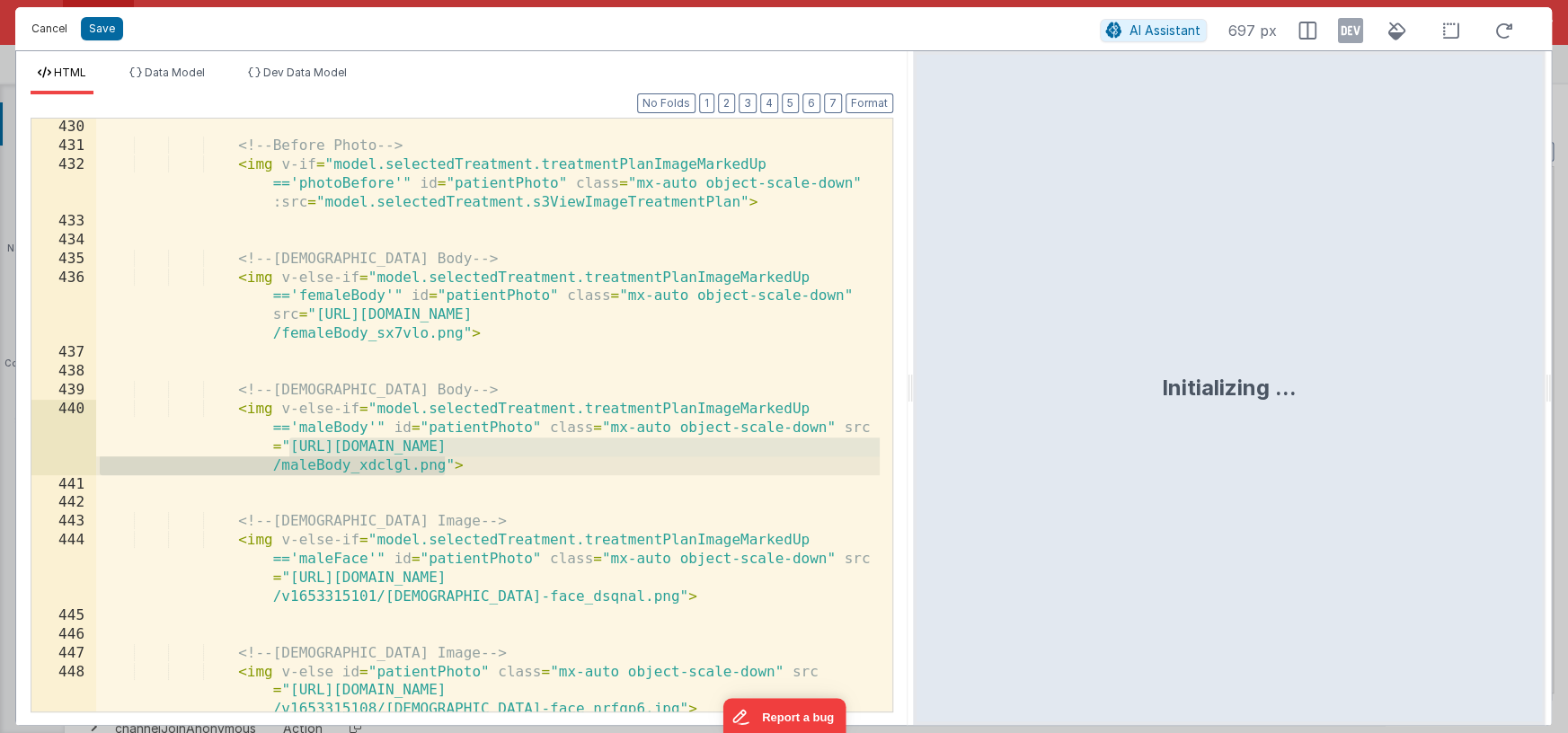
scroll to position [13975, 0]
click at [45, 29] on button "Cancel" at bounding box center [49, 29] width 54 height 25
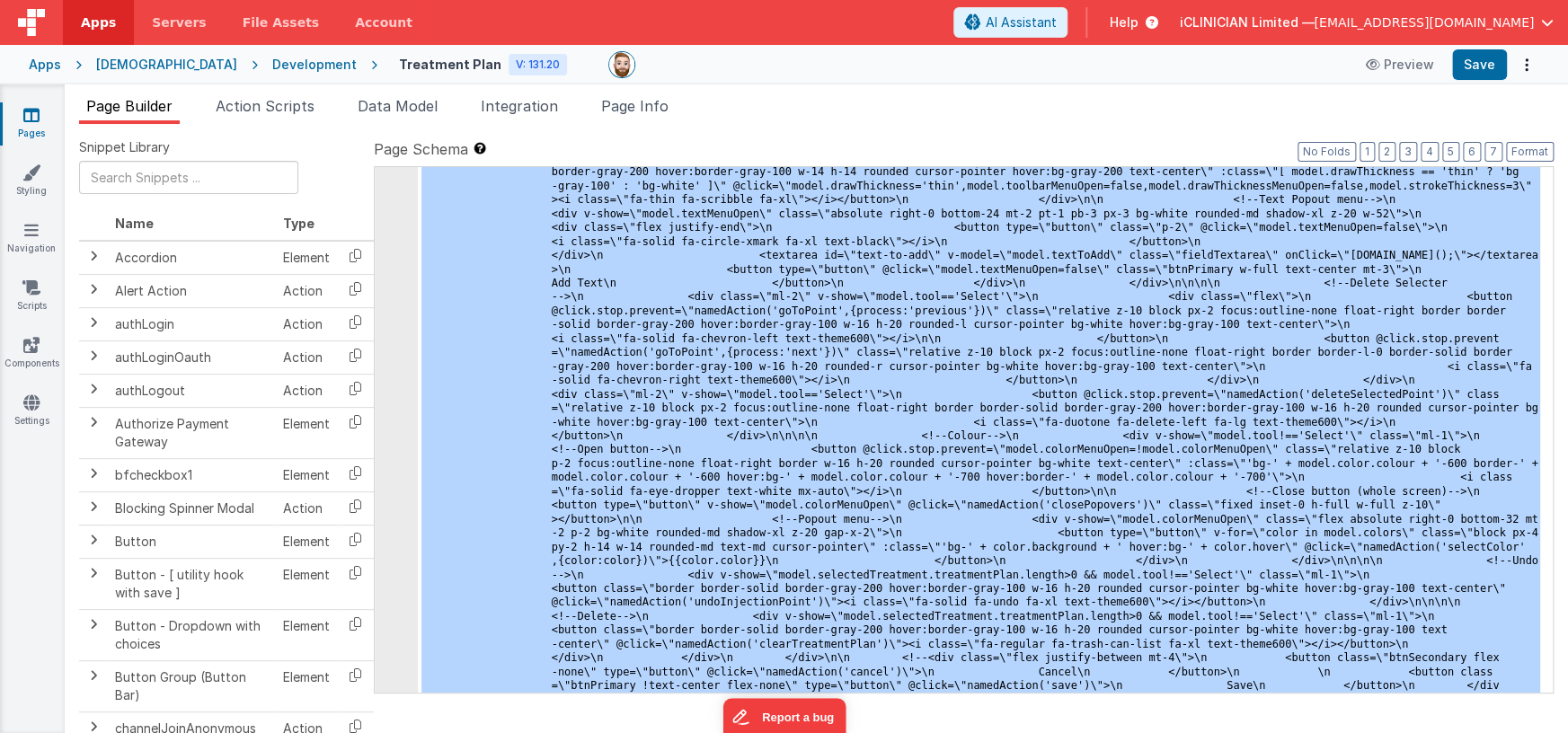
click at [34, 118] on icon at bounding box center [31, 114] width 16 height 18
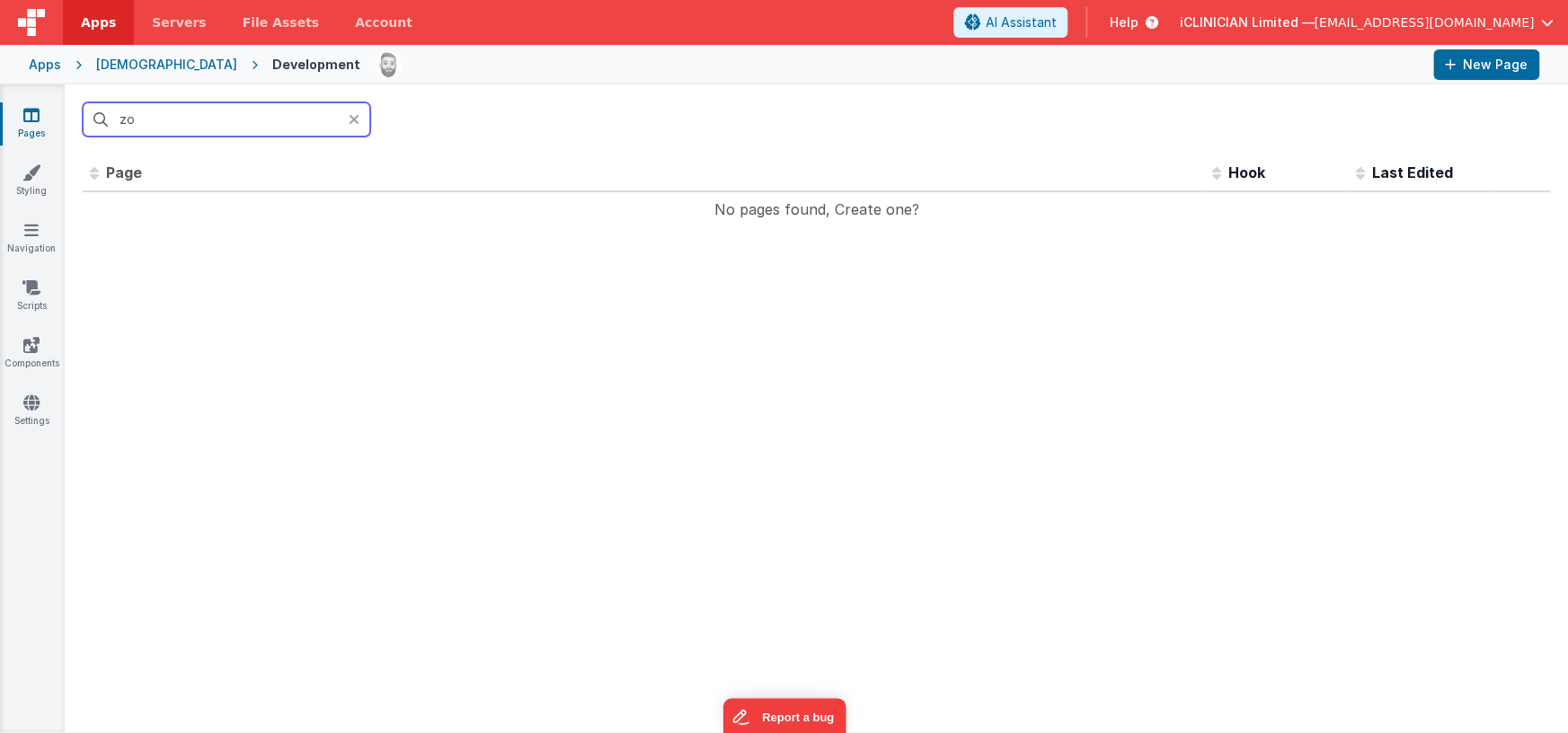
type input "z"
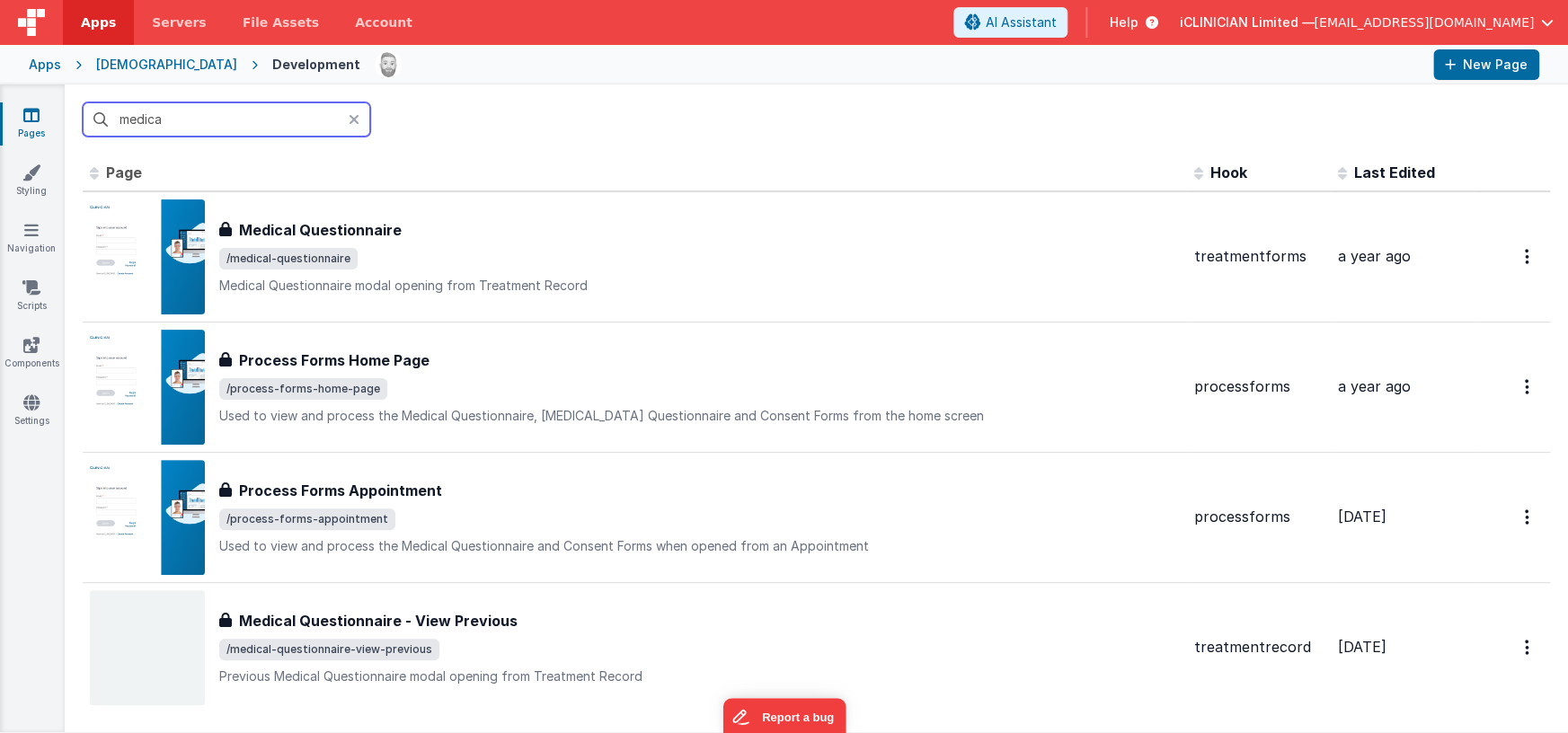
type input "medica"
click at [145, 115] on input "medica" at bounding box center [226, 118] width 288 height 34
click at [353, 119] on icon at bounding box center [353, 119] width 11 height 14
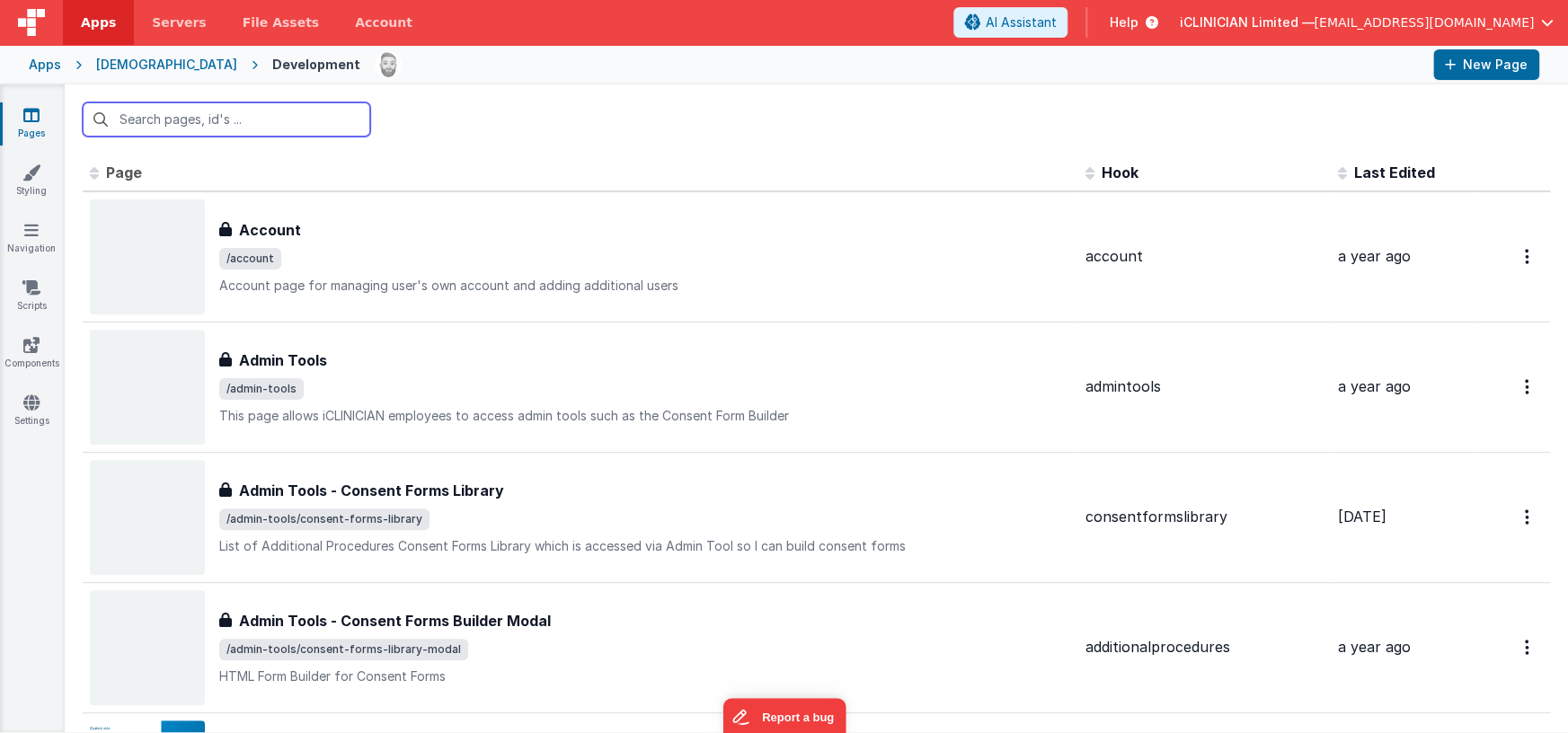
click at [286, 120] on input "text" at bounding box center [226, 118] width 288 height 34
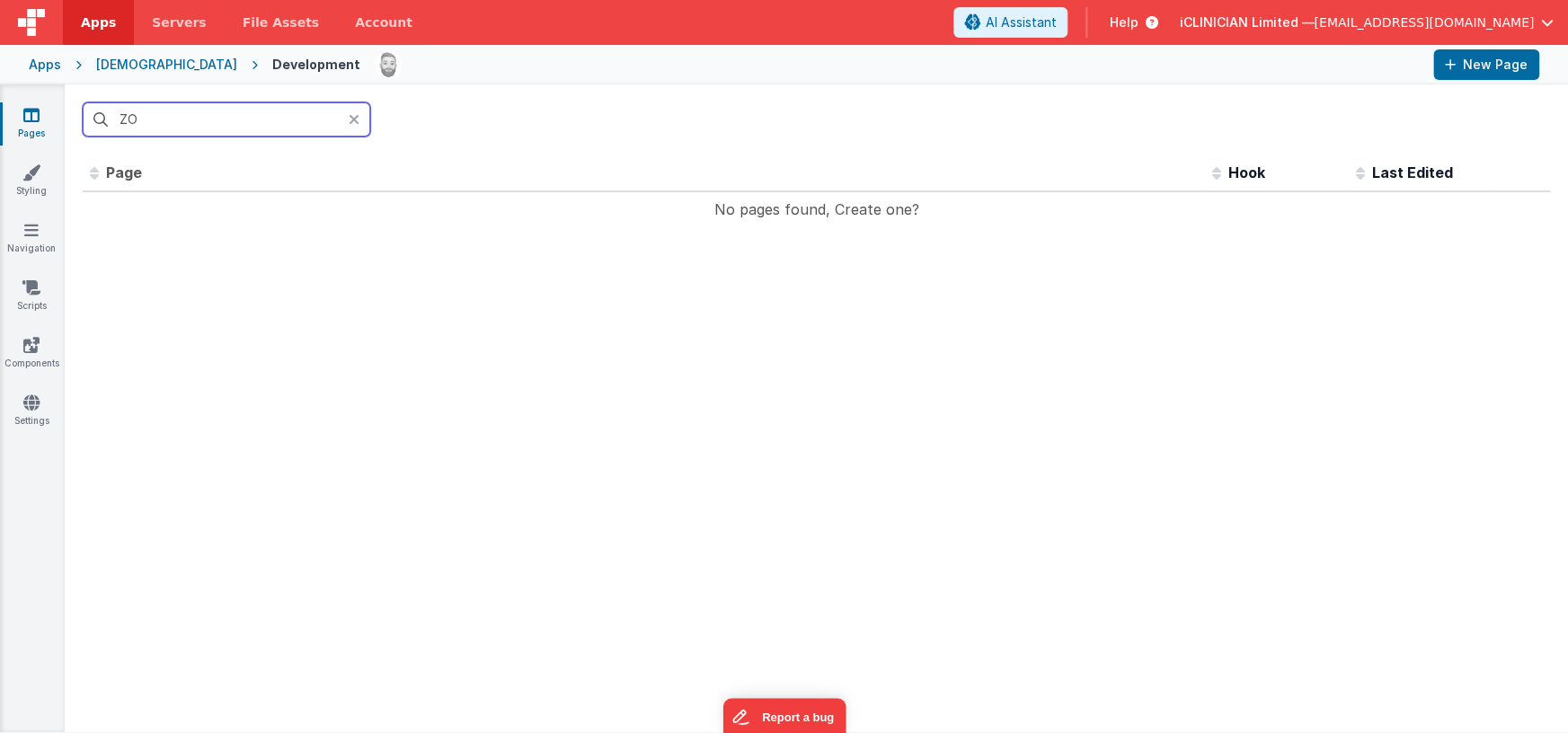
type input "Z"
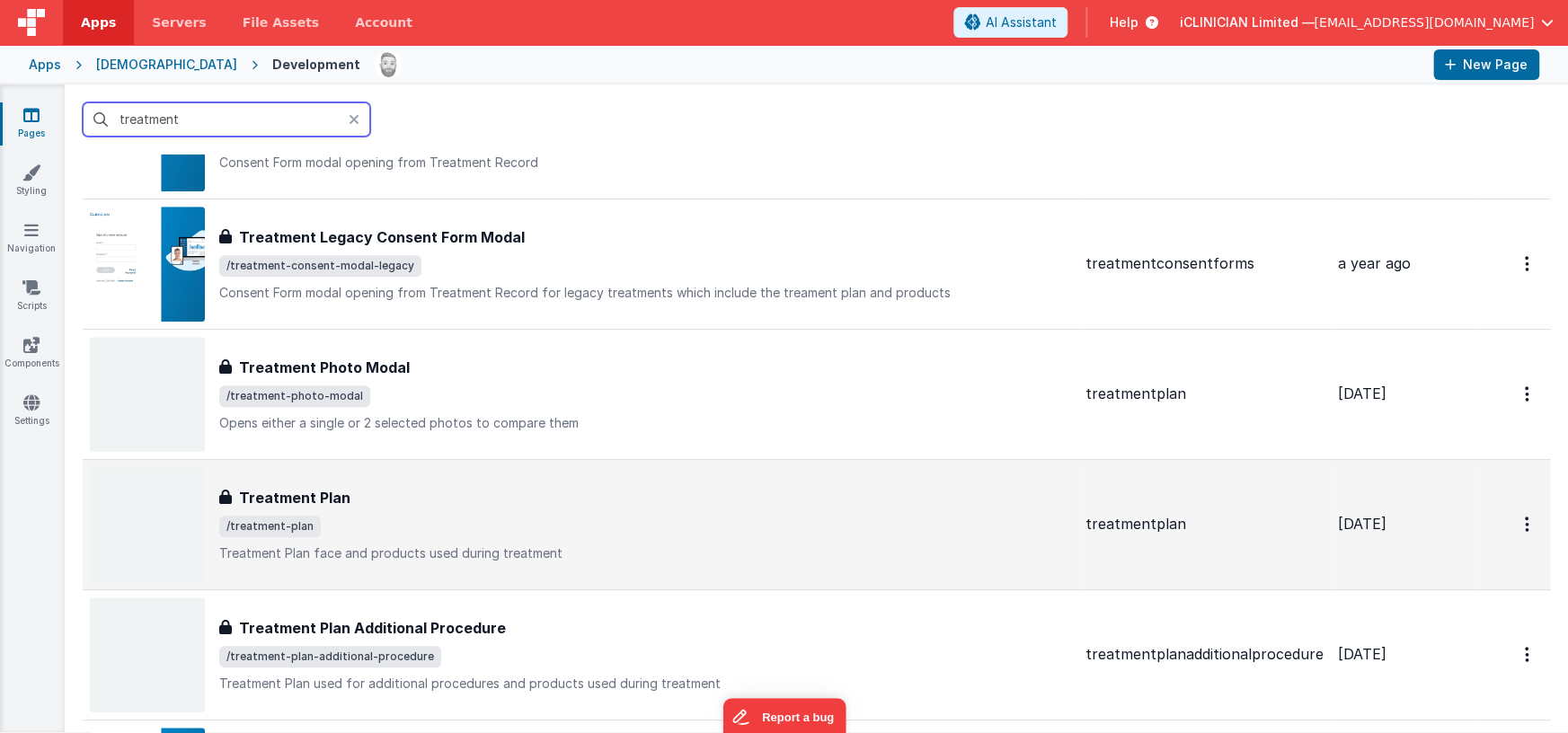
scroll to position [520, 0]
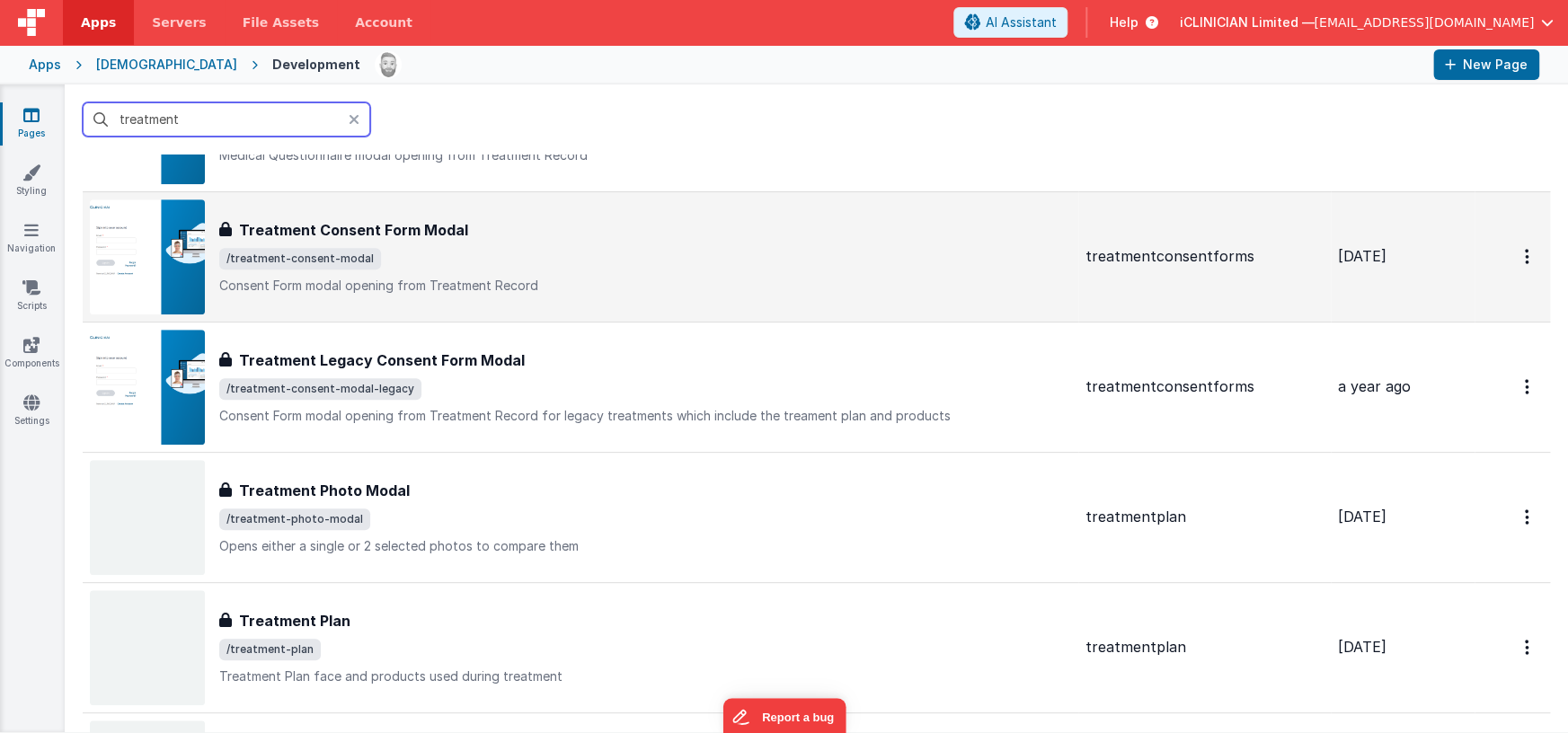
type input "treatment"
click at [508, 259] on span "/treatment-consent-modal" at bounding box center [645, 259] width 852 height 21
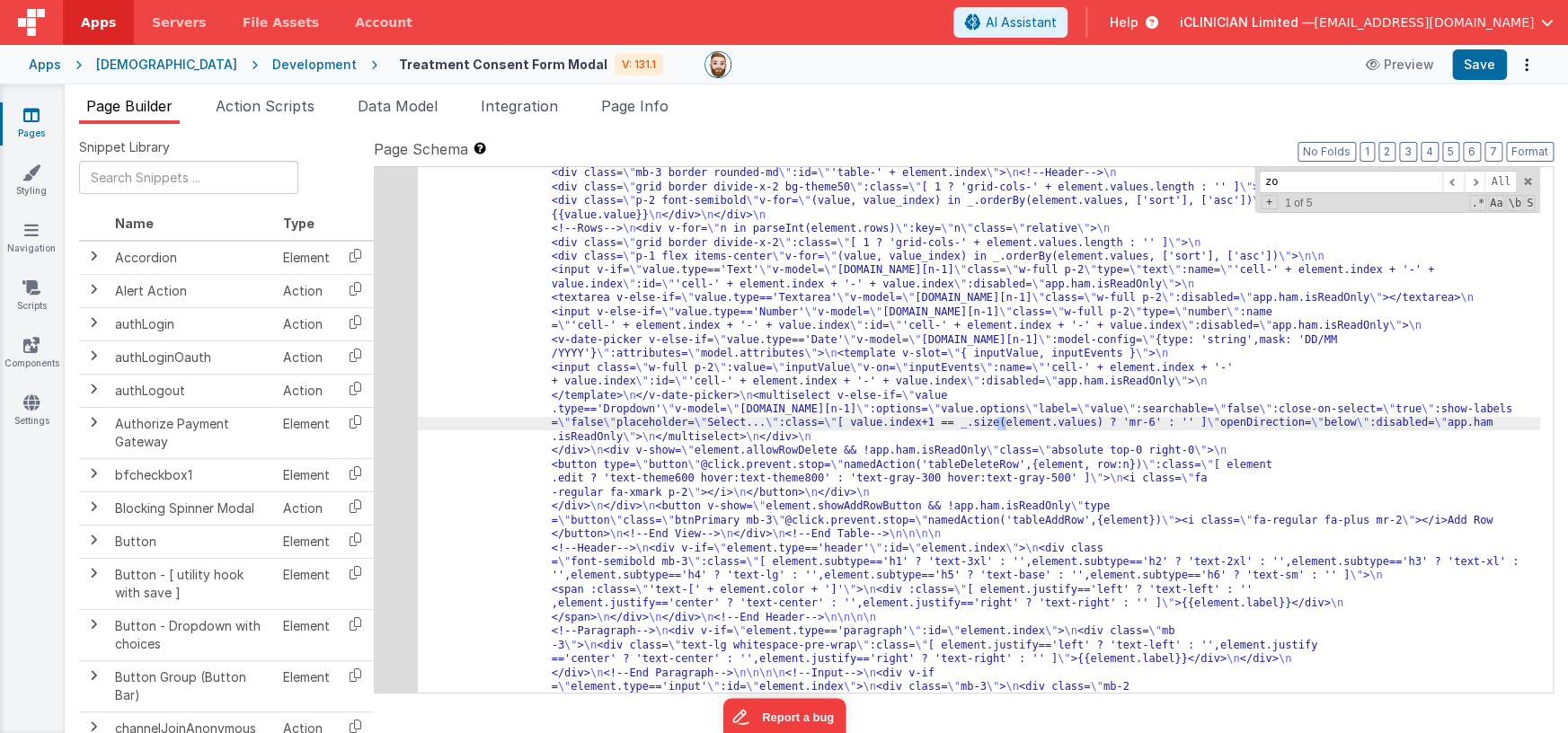
scroll to position [874, 0]
type input "z"
click at [10, 118] on link "Pages" at bounding box center [31, 123] width 64 height 36
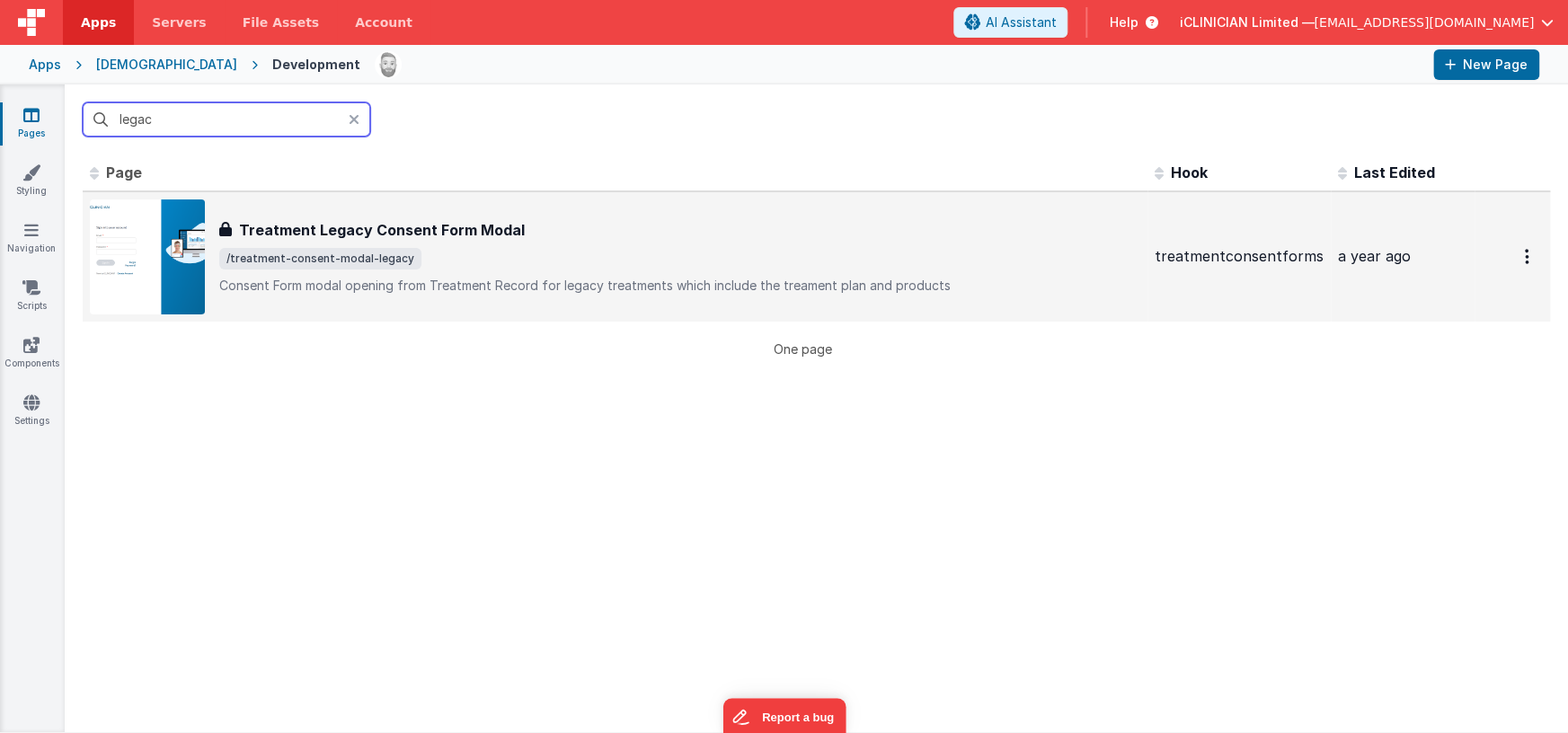
type input "legac"
click at [461, 257] on span "/treatment-consent-modal-legacy" at bounding box center [680, 259] width 921 height 21
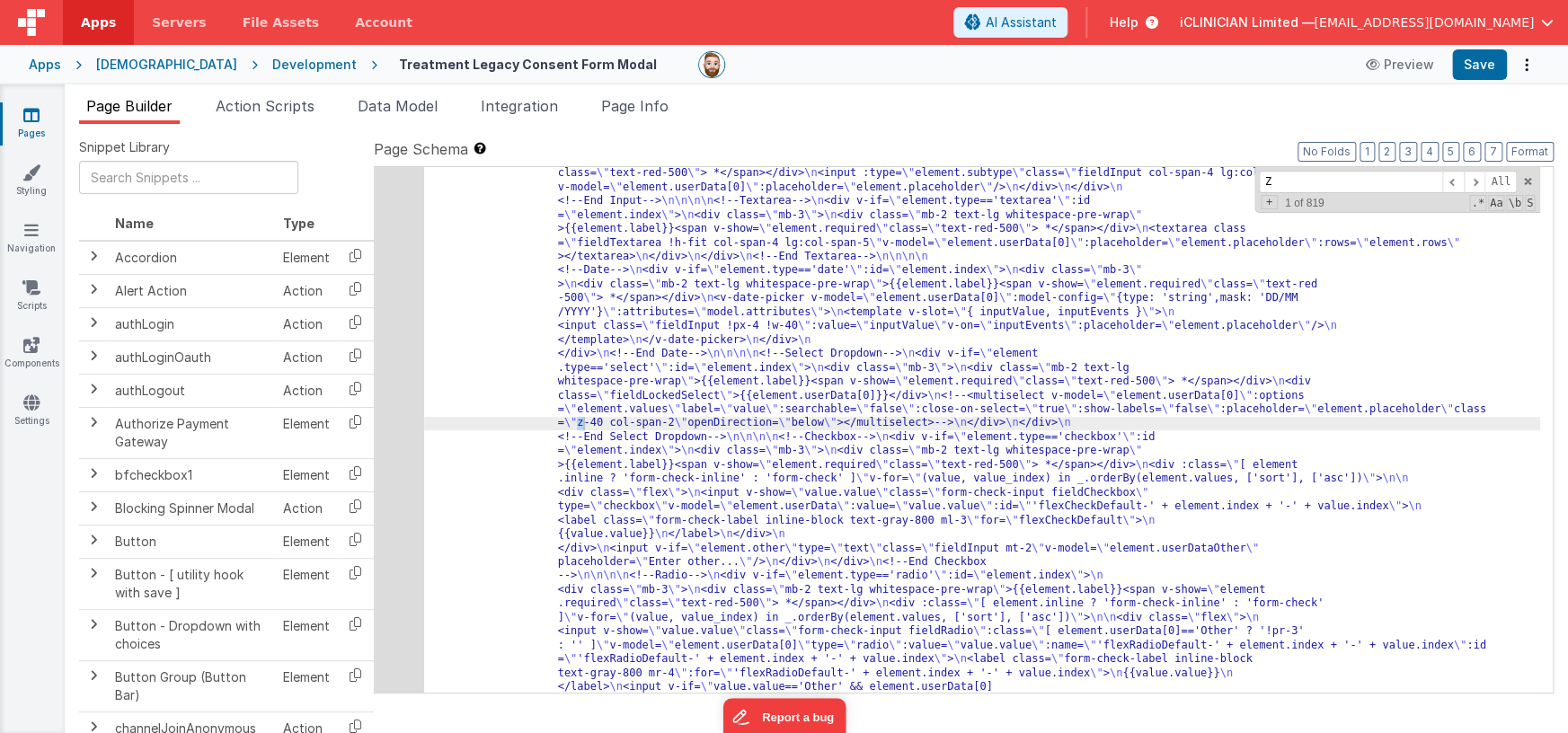
scroll to position [739, 0]
type input "Z"
type input "z"
click at [31, 115] on icon at bounding box center [31, 114] width 16 height 18
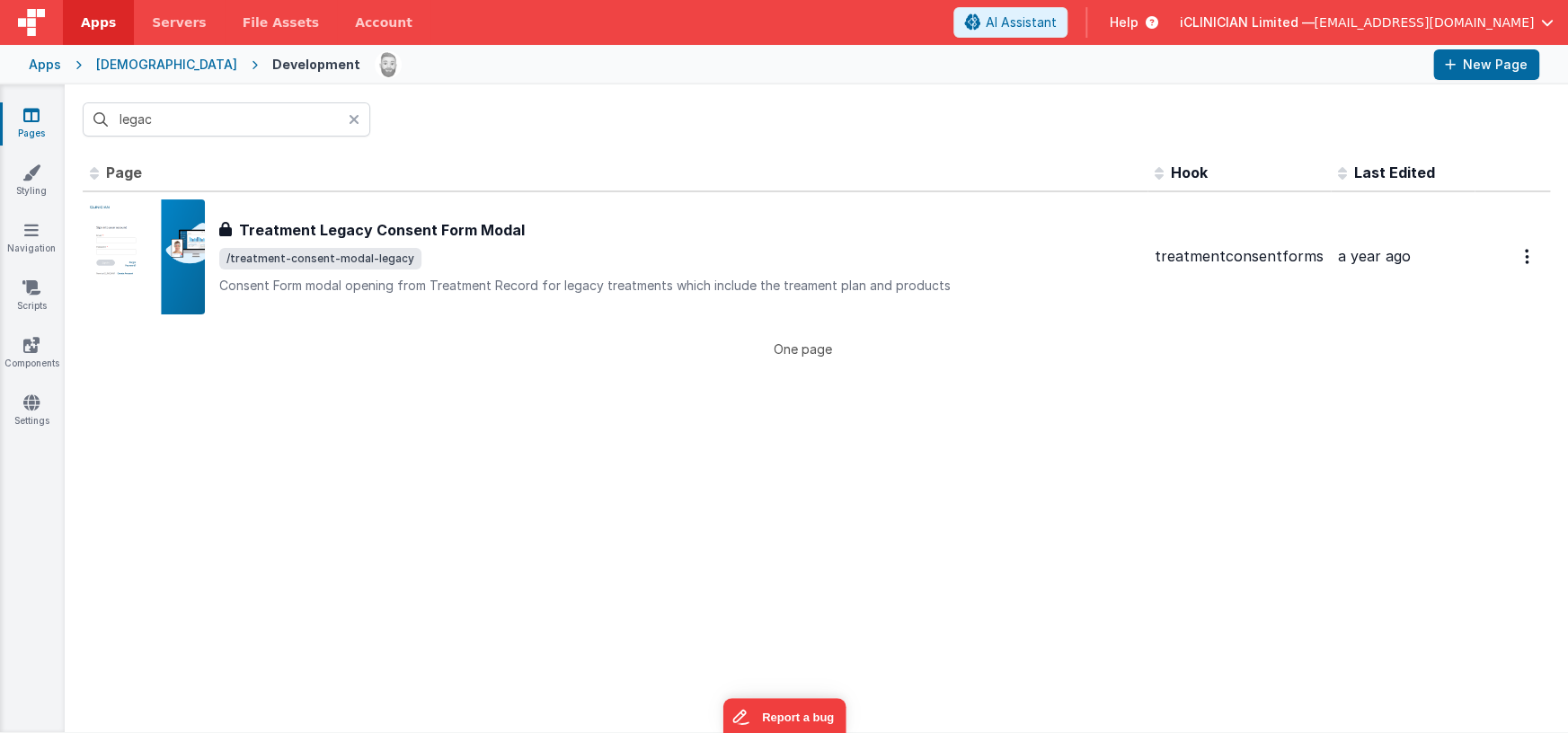
click at [354, 120] on icon at bounding box center [353, 119] width 11 height 14
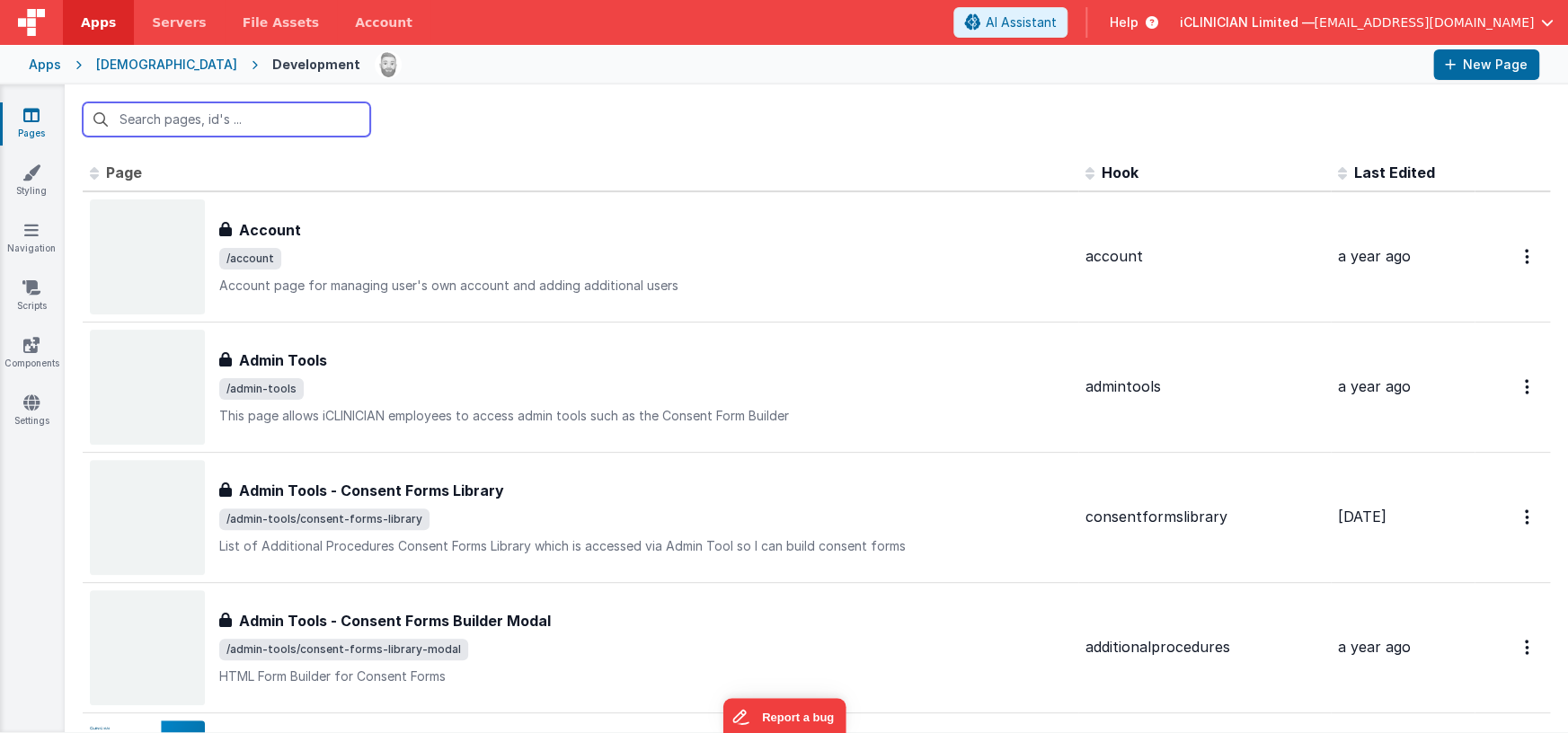
click at [303, 124] on input "text" at bounding box center [226, 118] width 288 height 34
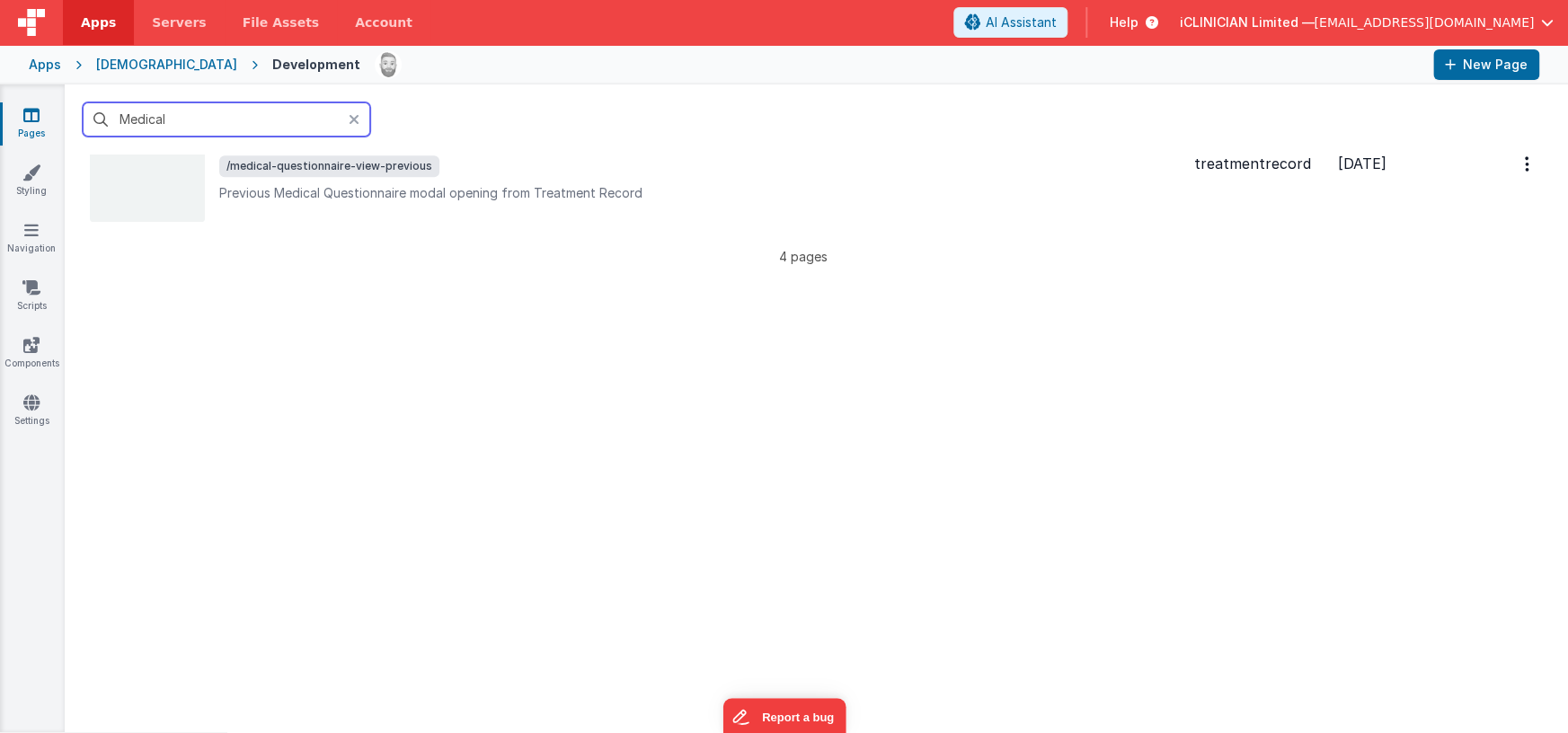
scroll to position [488, 0]
click at [159, 119] on input "Medical" at bounding box center [226, 118] width 288 height 34
click at [159, 118] on input "Medical" at bounding box center [226, 118] width 288 height 34
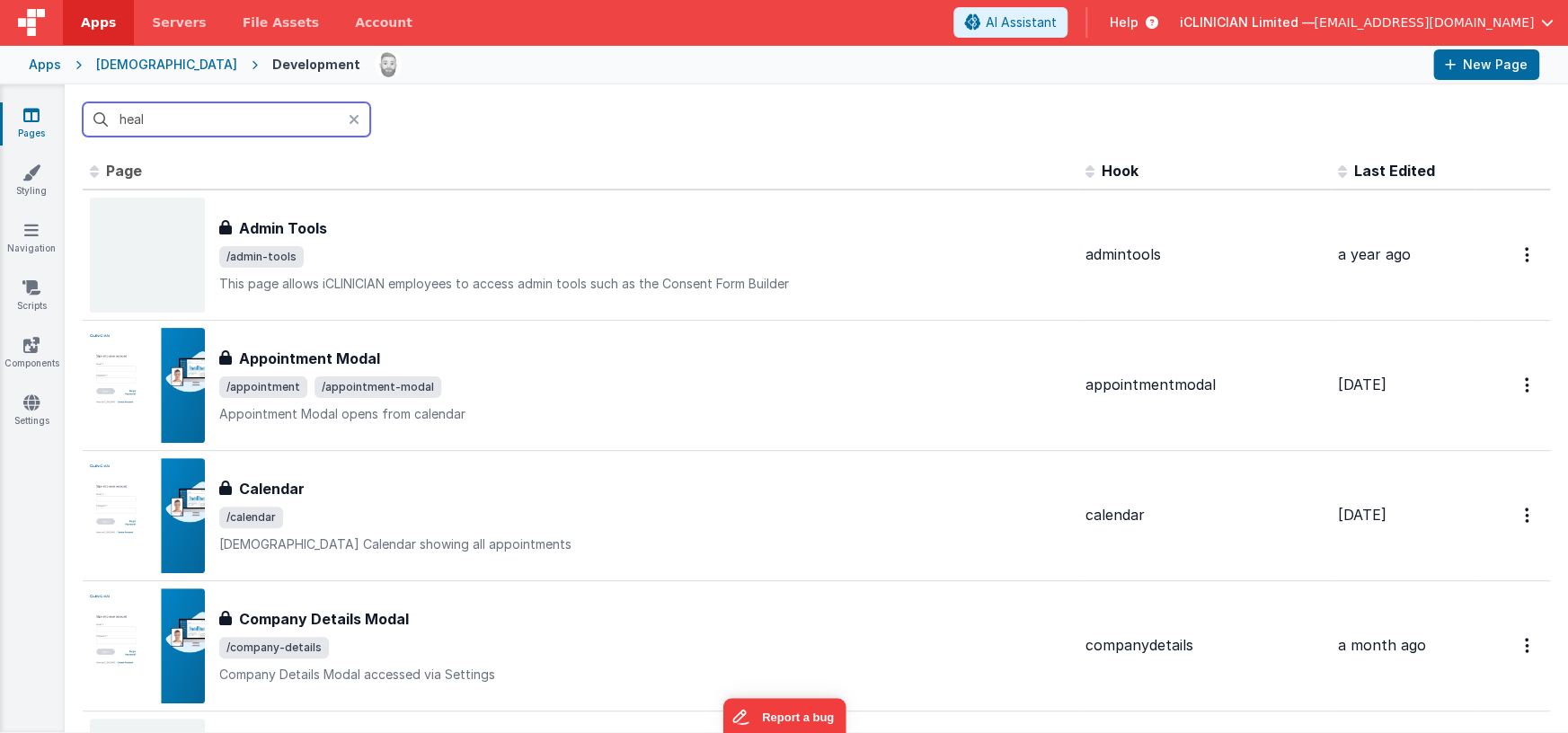
scroll to position [0, 0]
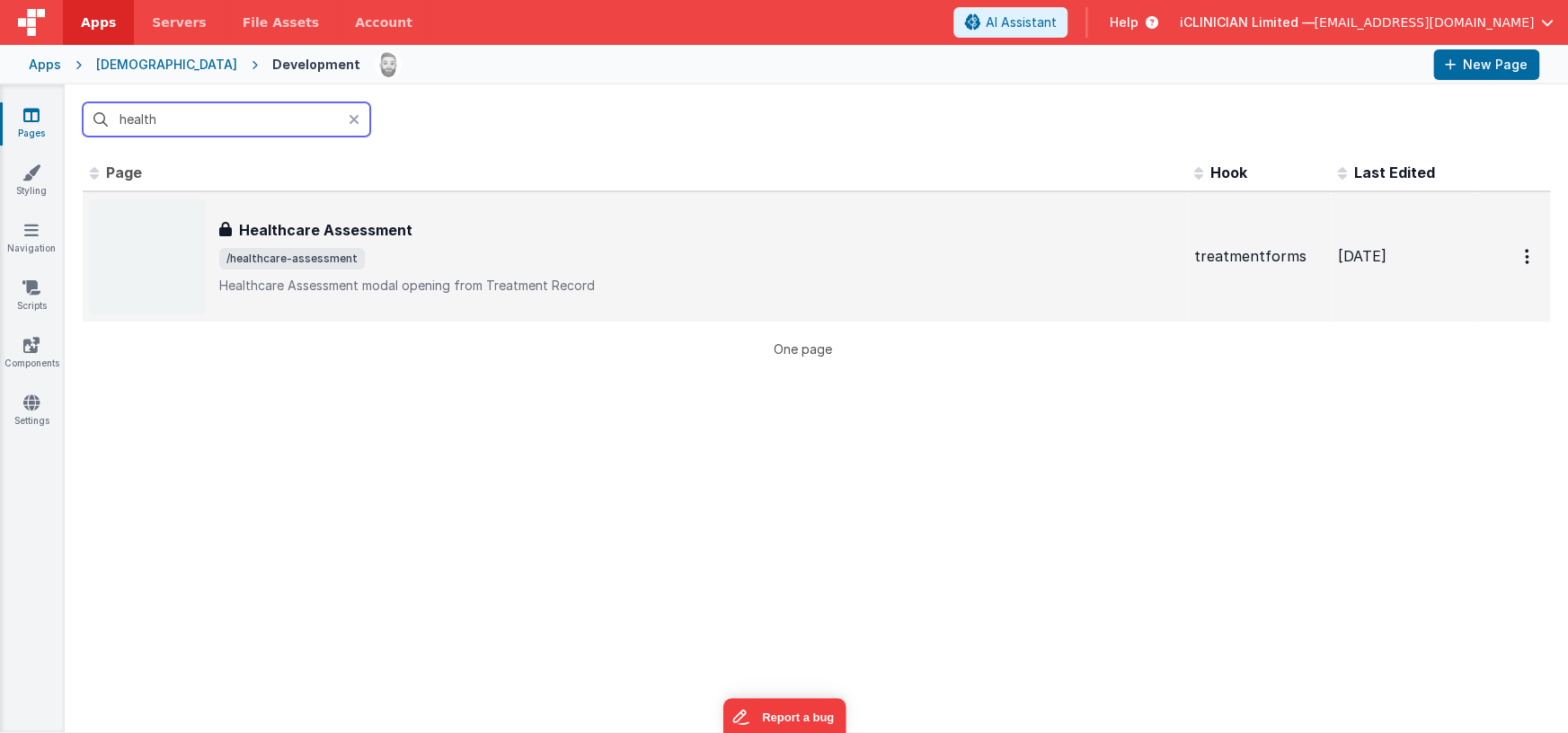
type input "health"
click at [390, 238] on h3 "Healthcare Assessment" at bounding box center [325, 230] width 173 height 21
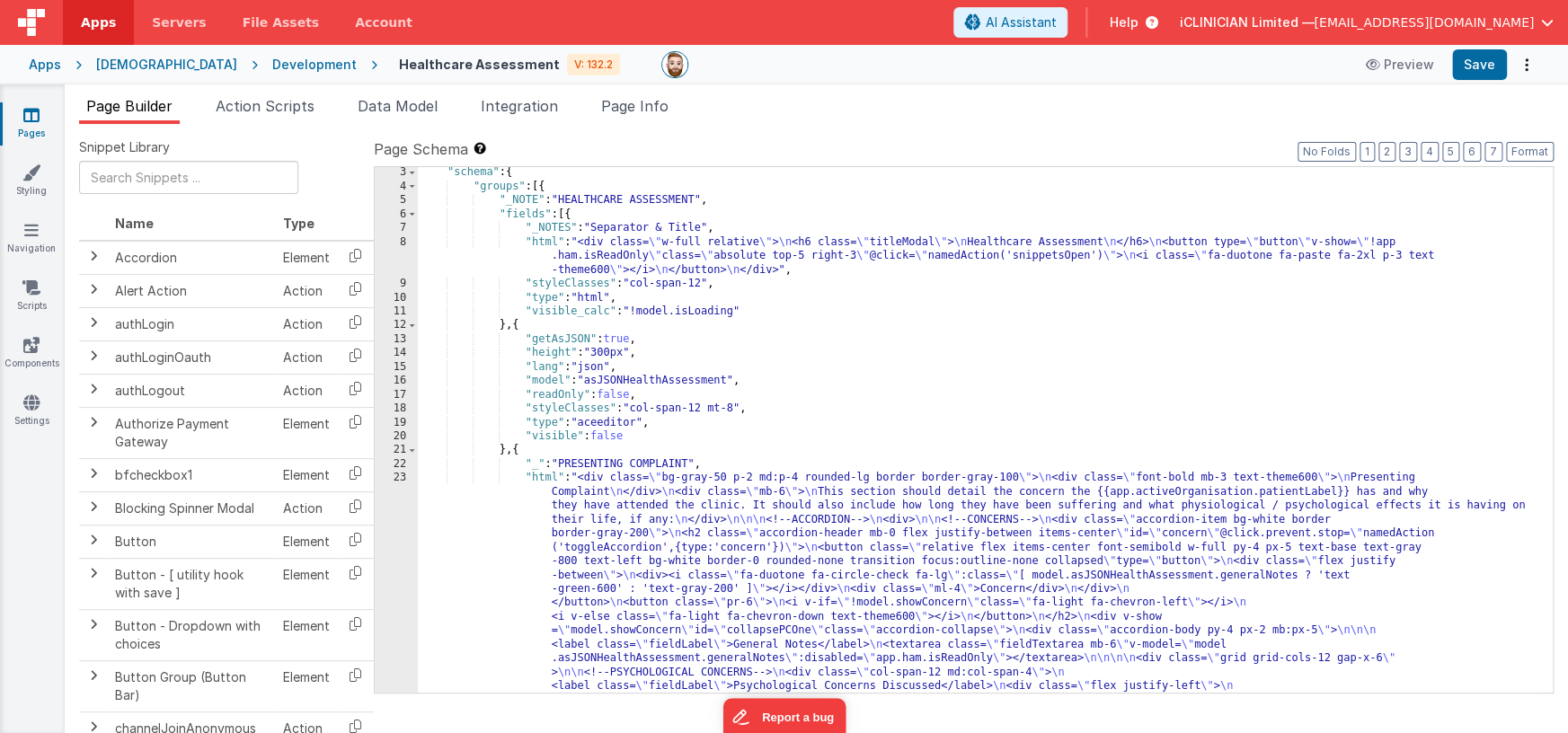
scroll to position [314, 0]
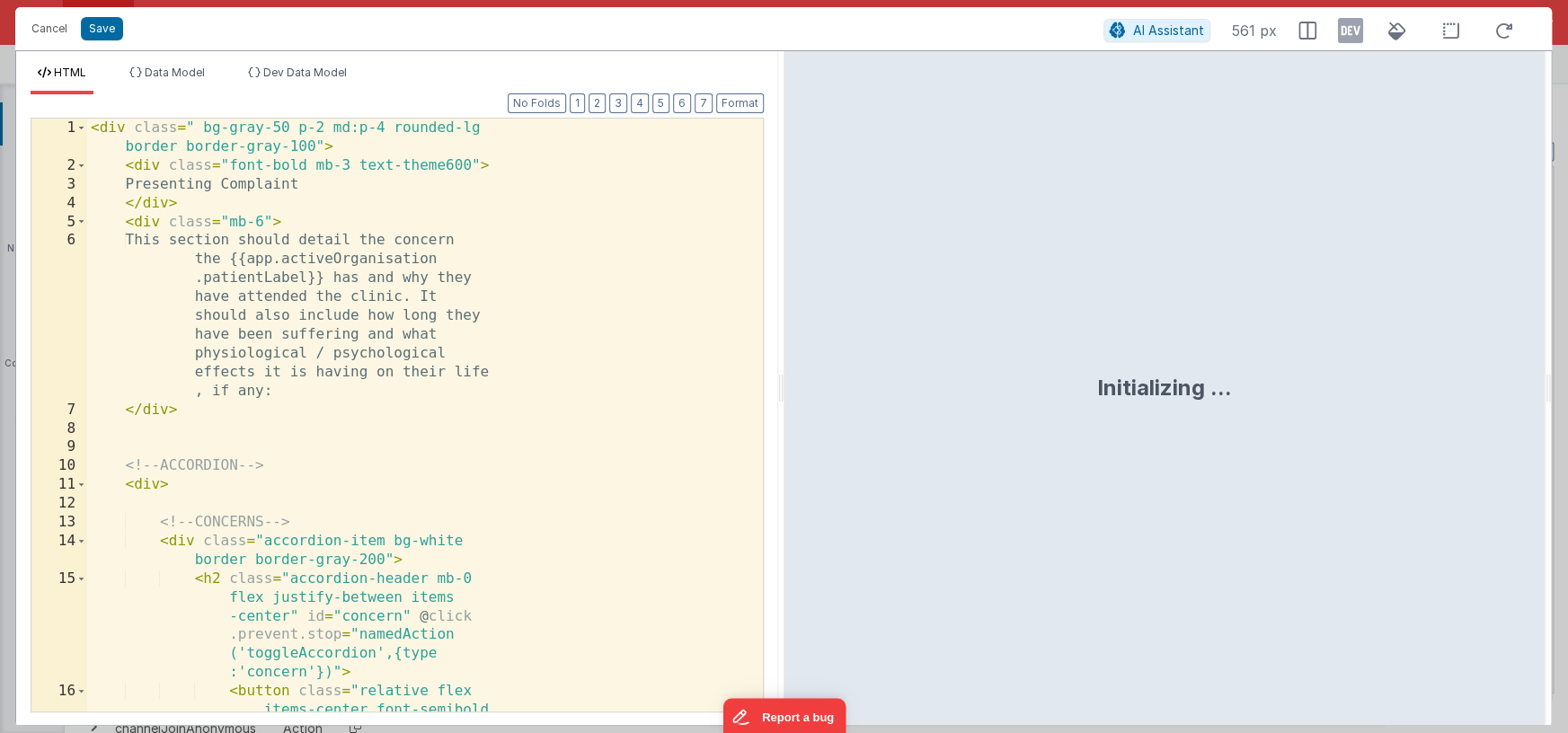
scroll to position [695, 0]
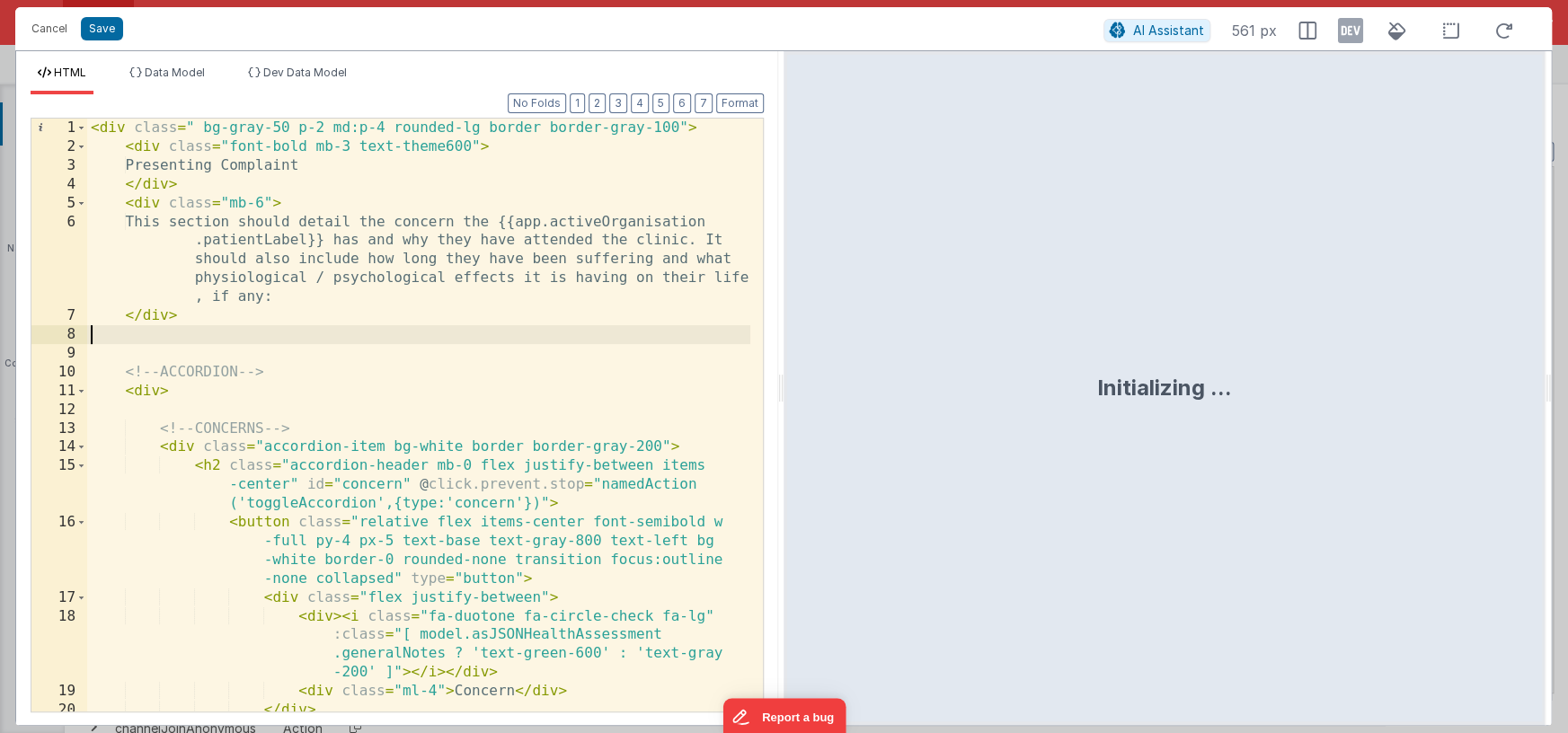
click at [458, 329] on div "< div class = " bg-gray-50 p-2 md:p-4 rounded-lg border border-gray-100" > < di…" at bounding box center [419, 433] width 663 height 630
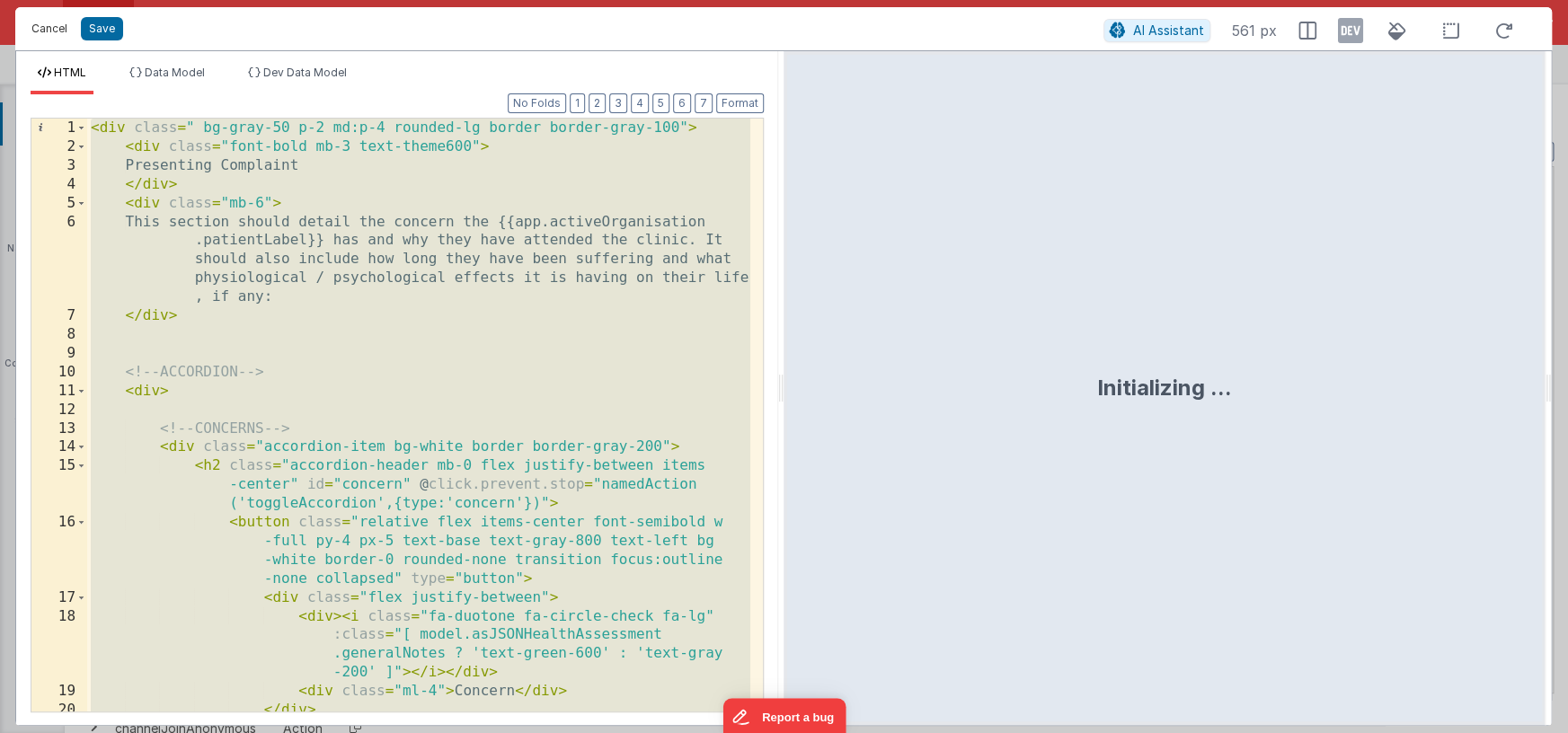
click at [63, 24] on button "Cancel" at bounding box center [49, 29] width 54 height 25
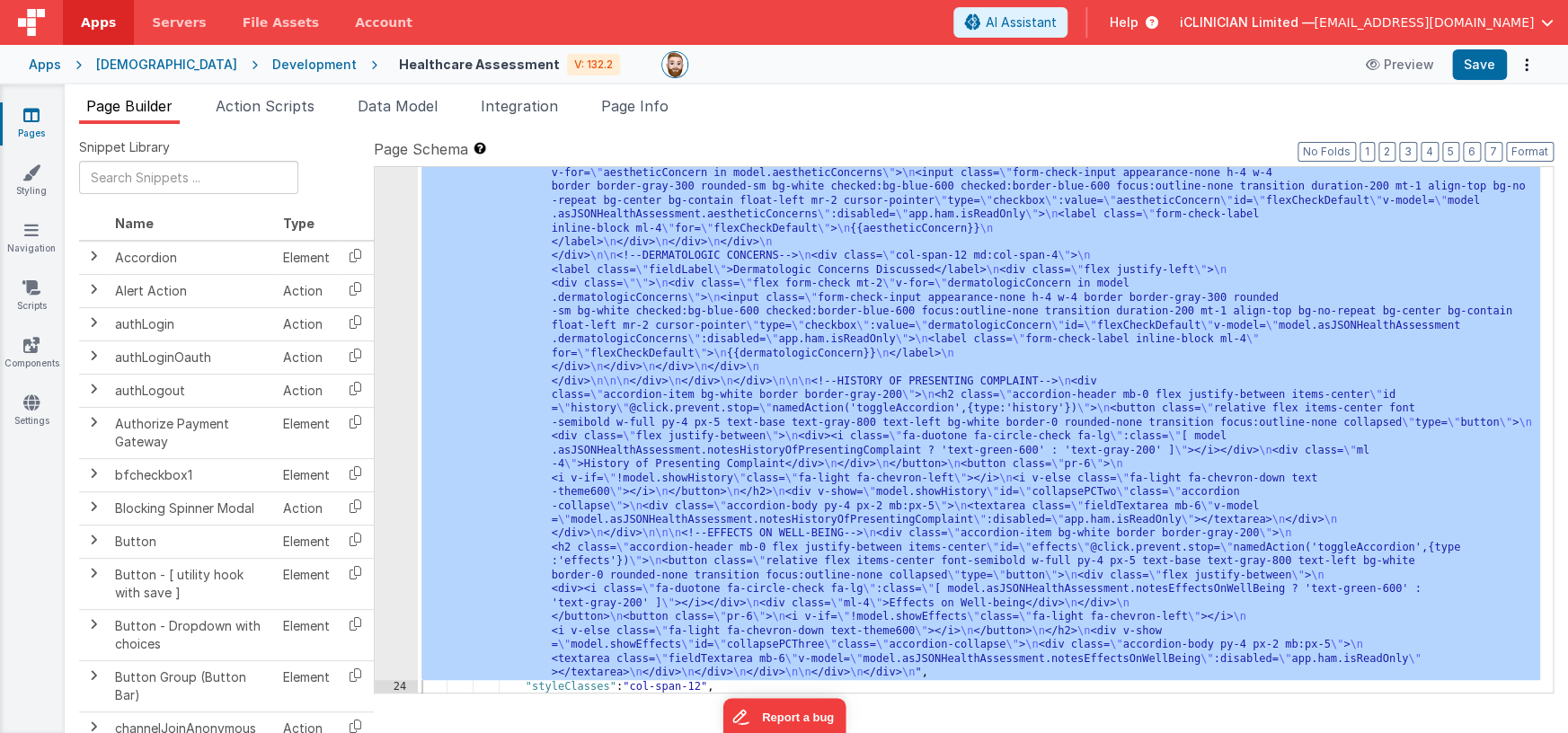
click at [707, 385] on div ""html" : "<div class= \" bg-gray-50 p-2 md:p-4 rounded-lg border border-gray-10…" at bounding box center [979, 512] width 1122 height 1414
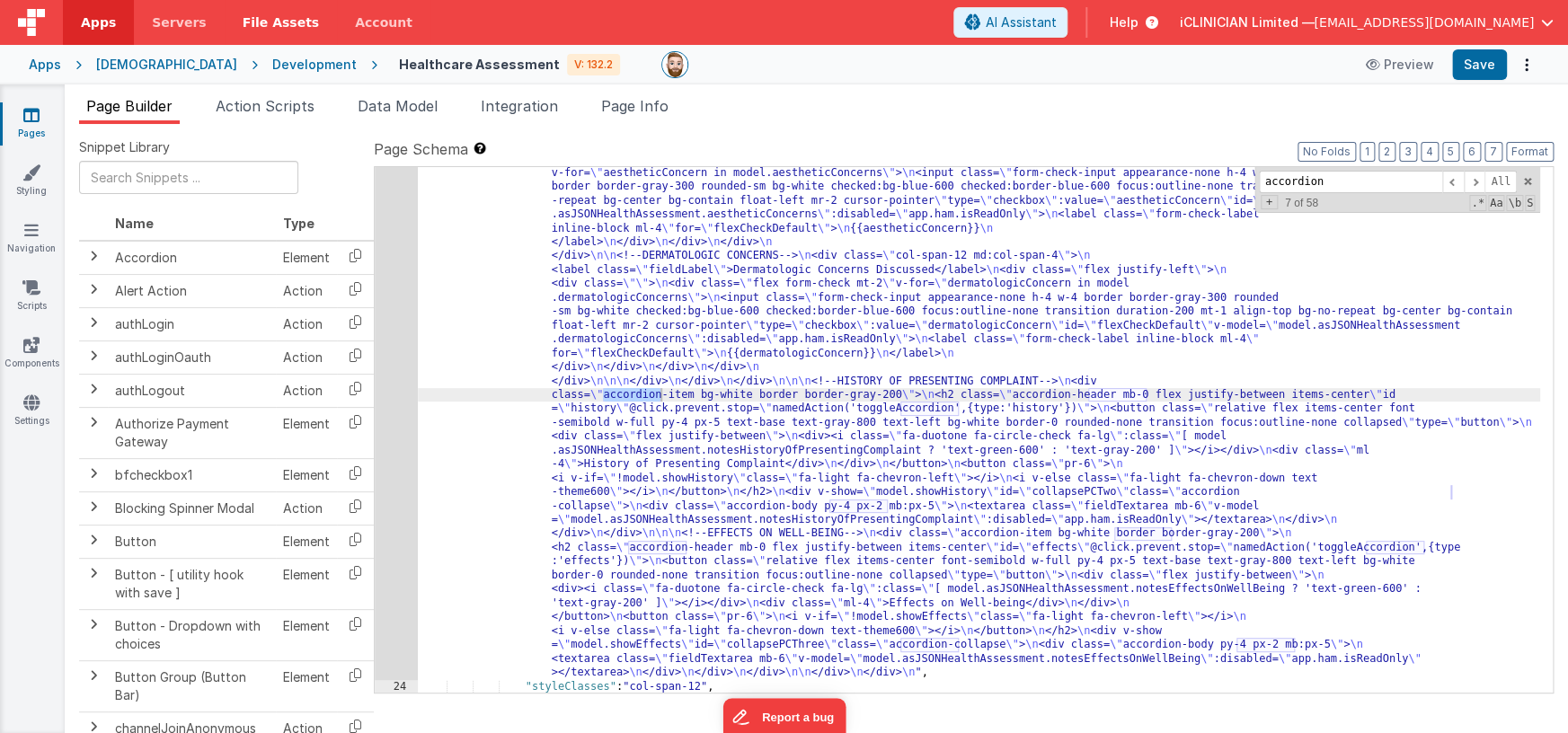
type input "accordion"
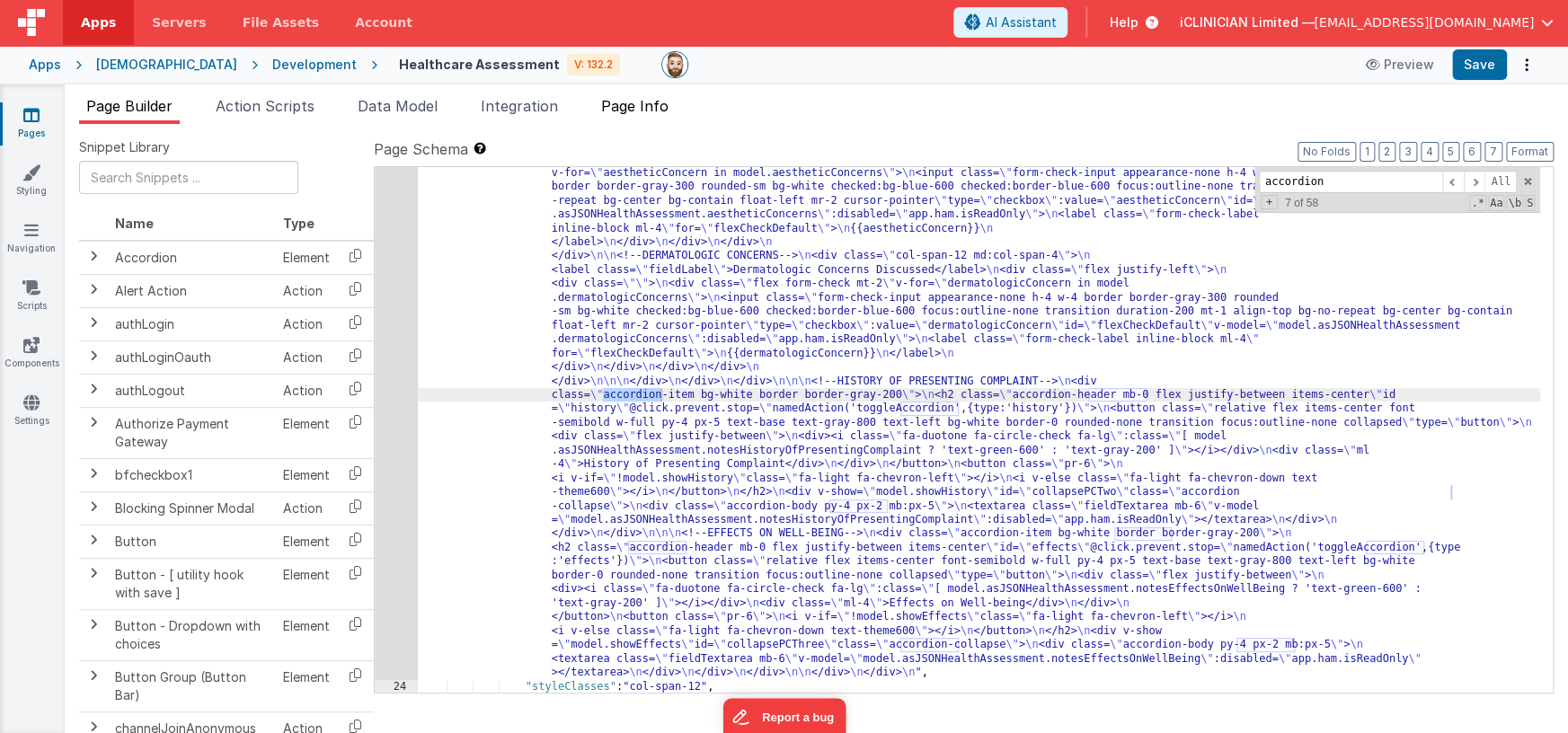
click at [634, 104] on span "Page Info" at bounding box center [635, 106] width 67 height 18
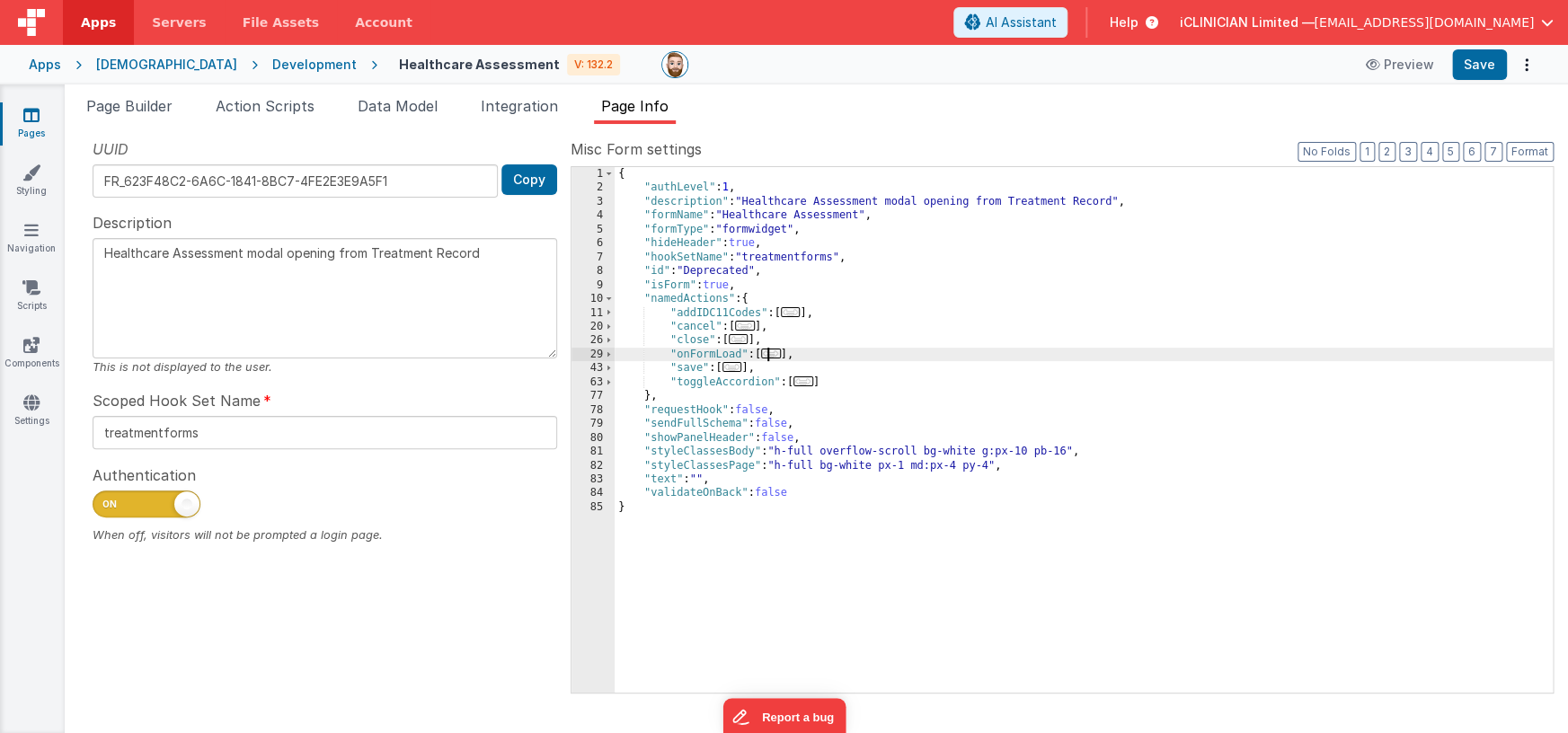
click at [773, 357] on span "..." at bounding box center [771, 353] width 20 height 10
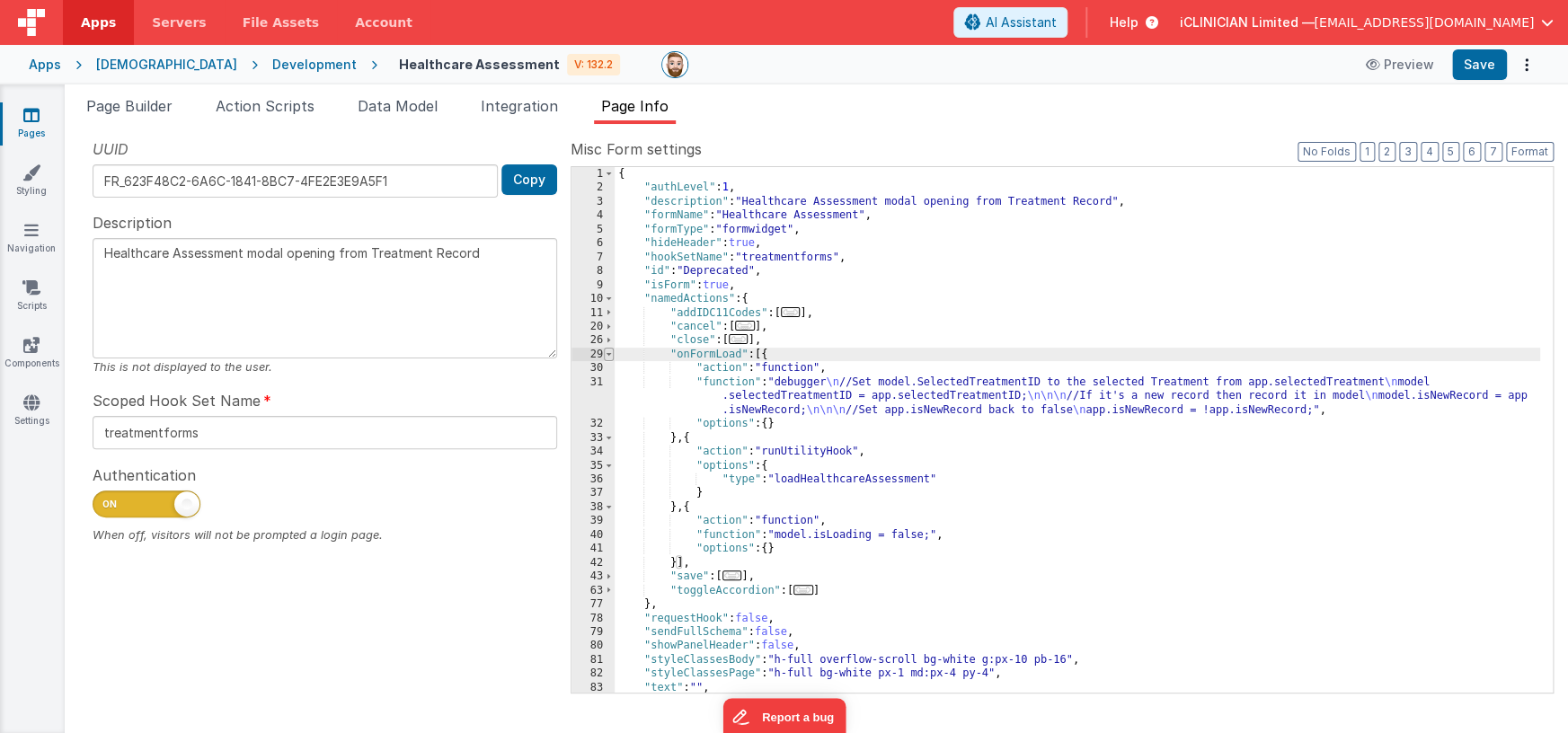
click at [609, 356] on span at bounding box center [608, 354] width 10 height 13
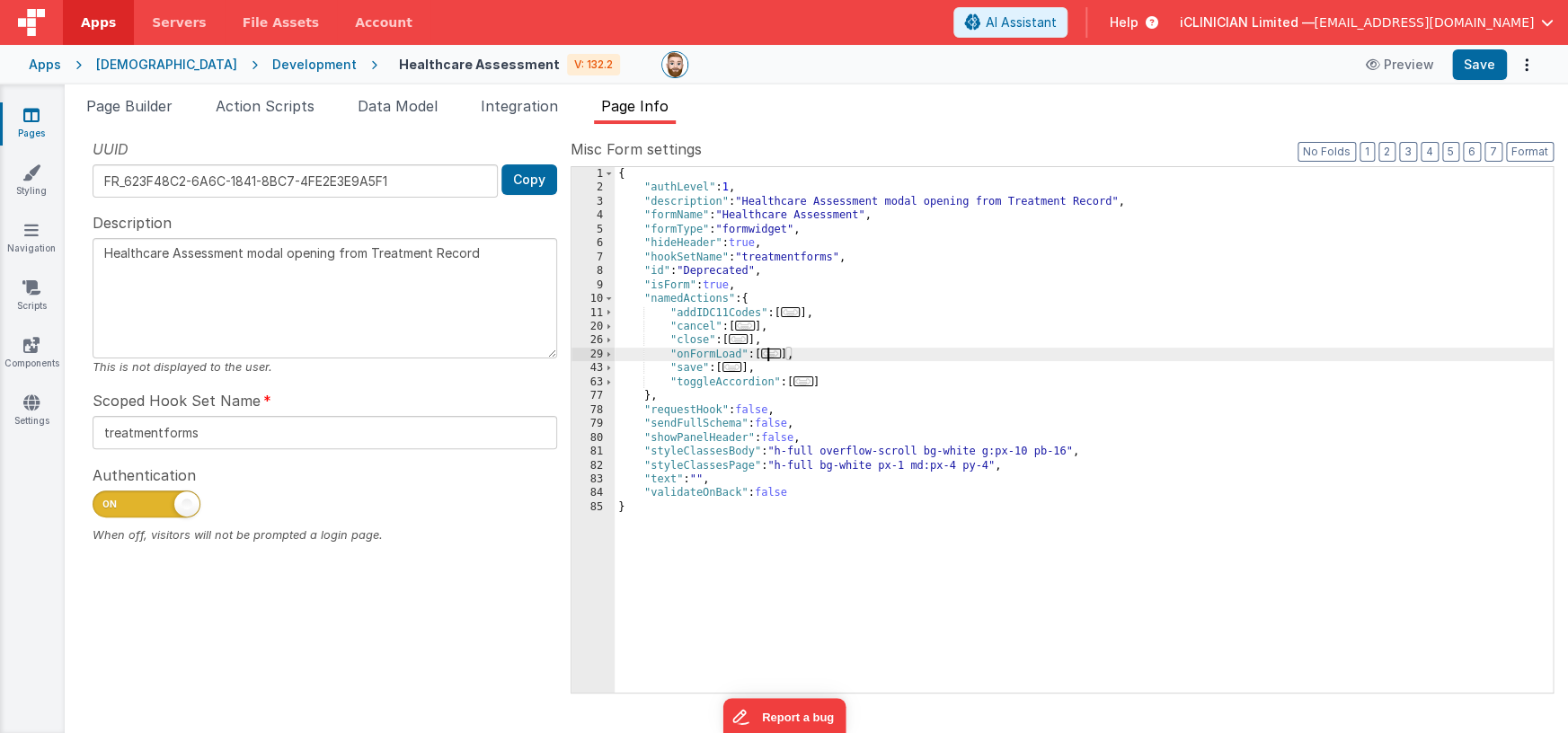
click at [805, 383] on span "..." at bounding box center [803, 381] width 20 height 10
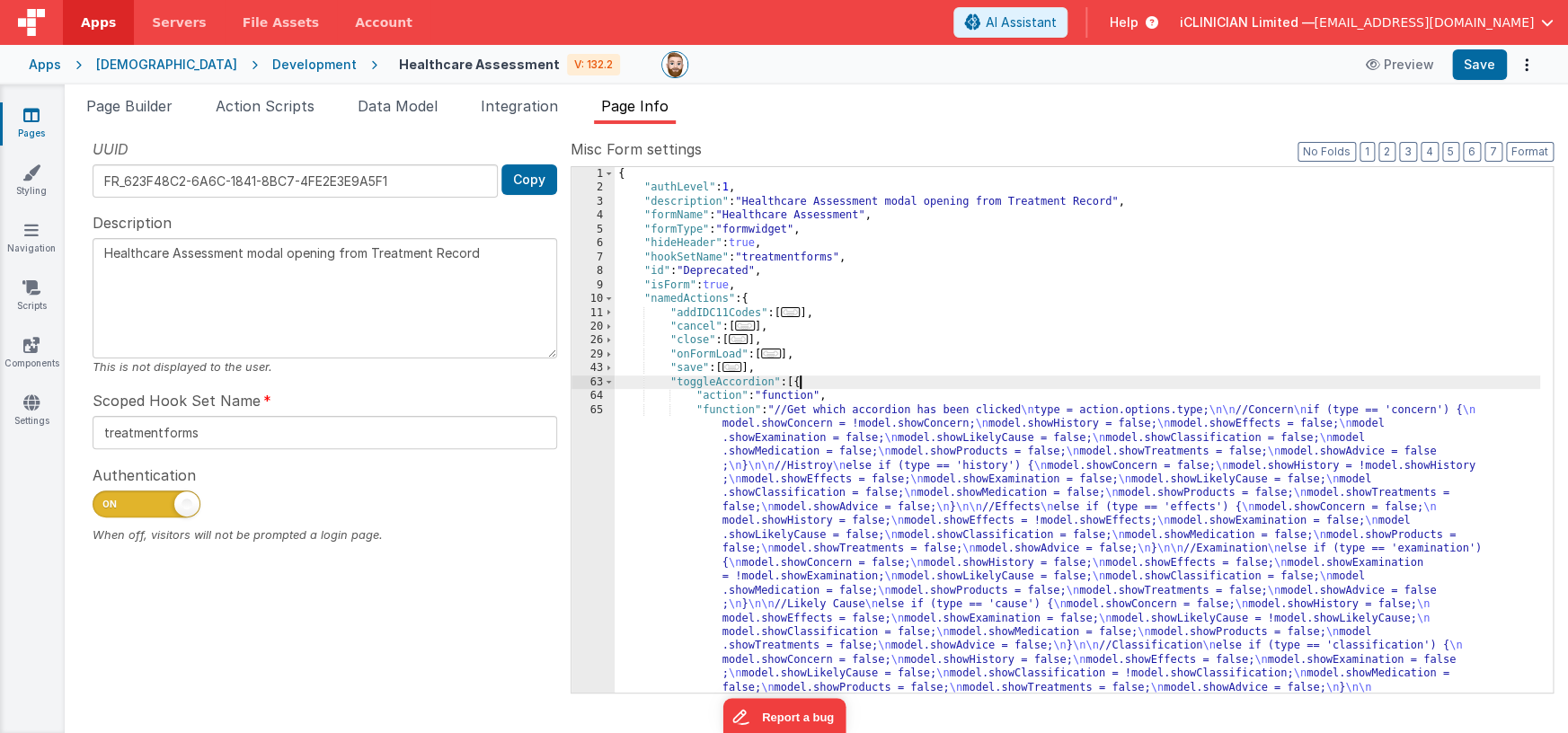
click at [847, 442] on div "{ "authLevel" : 1 , "description" : "Healthcare Assessment modal opening from T…" at bounding box center [1078, 680] width 926 height 1025
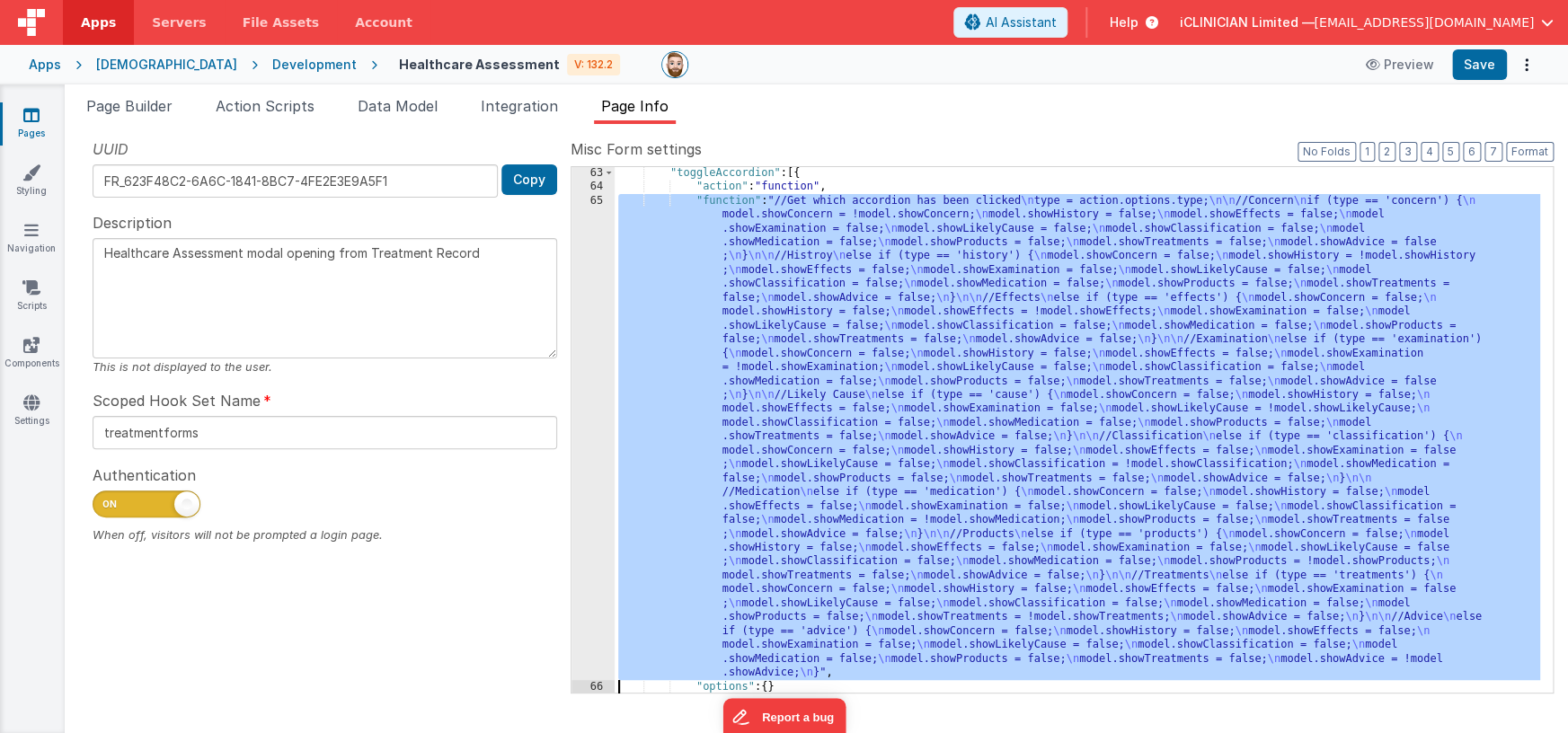
scroll to position [209, 0]
click at [594, 383] on div "65" at bounding box center [593, 437] width 43 height 486
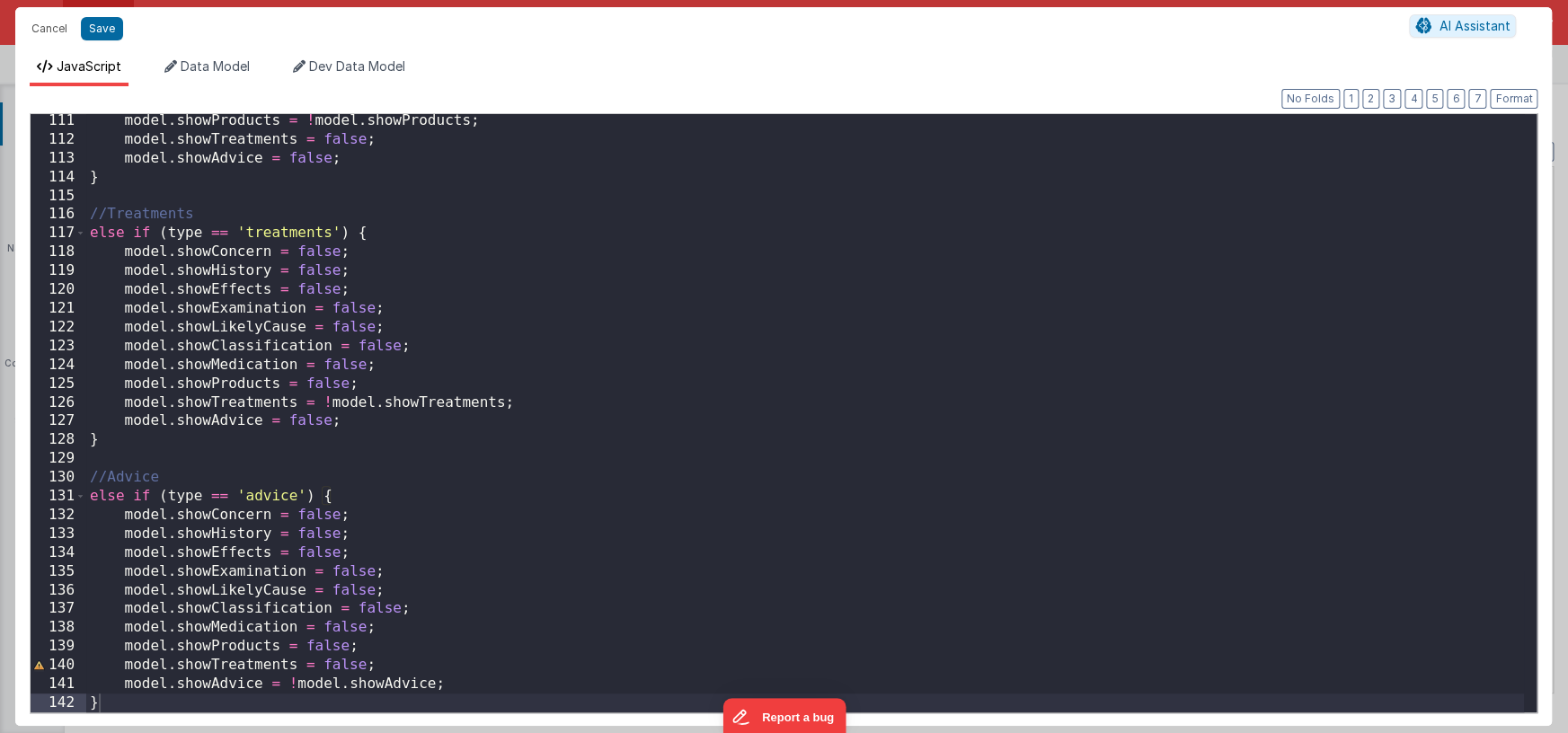
scroll to position [2067, 0]
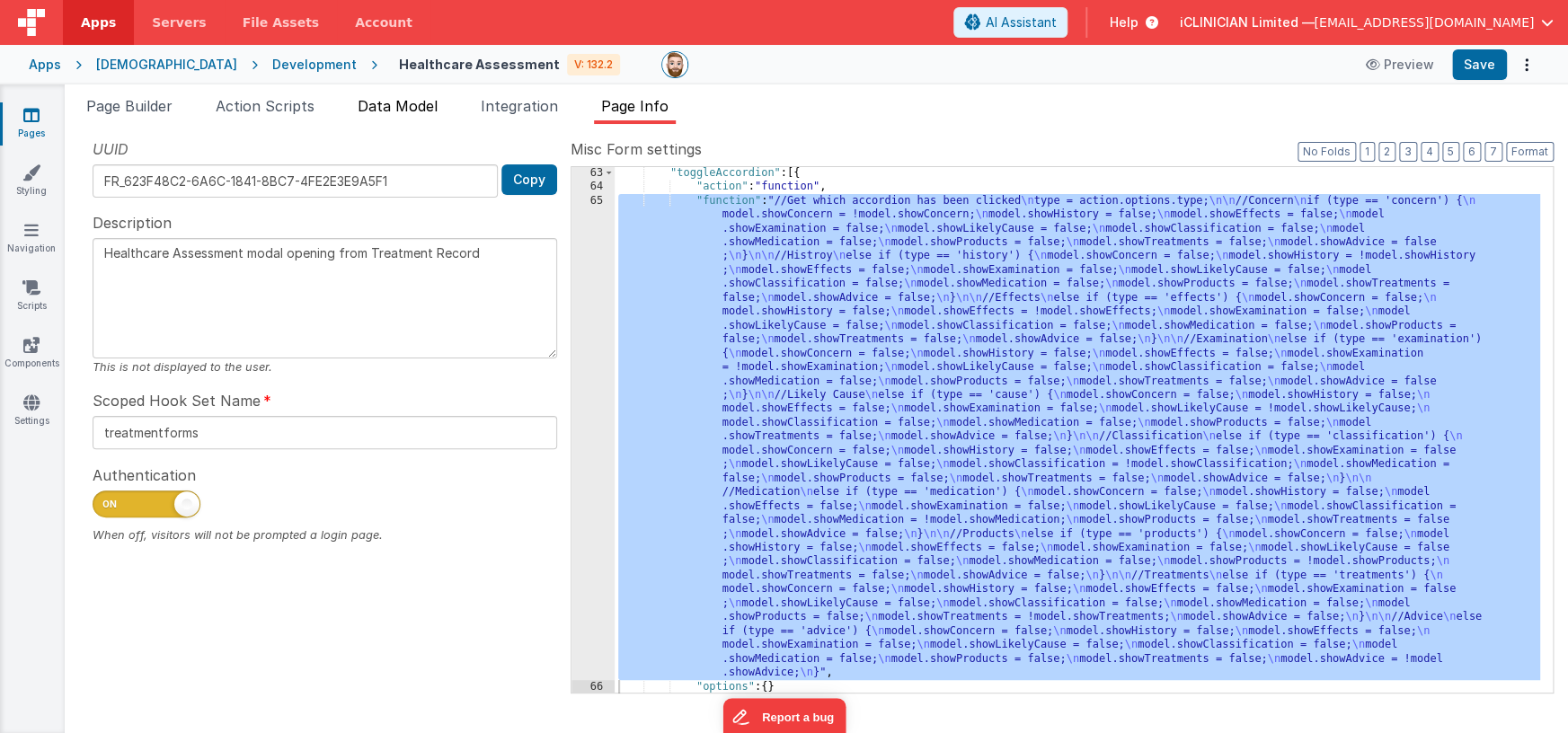
click at [393, 107] on span "Data Model" at bounding box center [398, 106] width 80 height 18
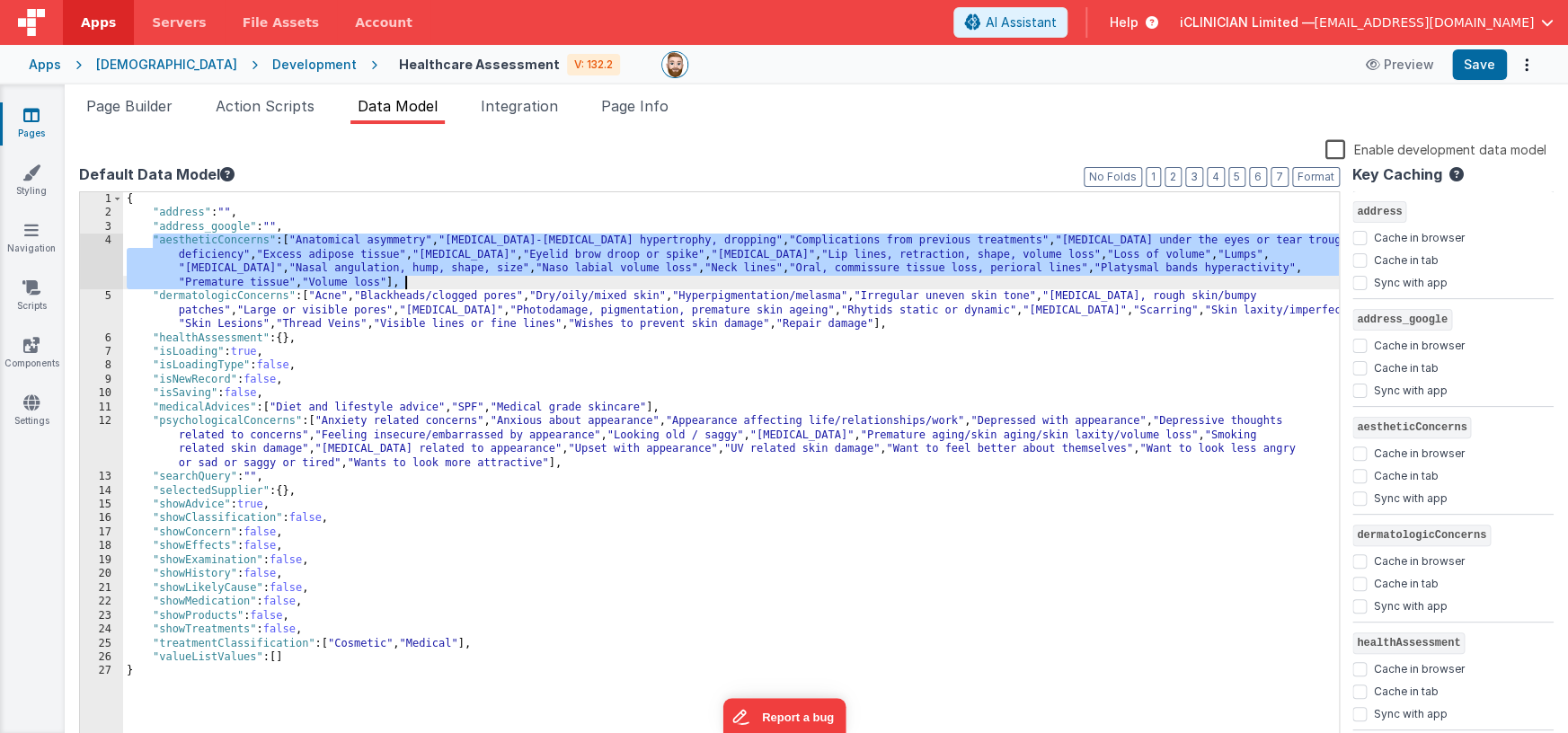
drag, startPoint x: 154, startPoint y: 238, endPoint x: 423, endPoint y: 279, distance: 272.1
click at [423, 279] on div "{ "address" : "" , "address_google" : "" , "aestheticConcerns" : [ "Anatomical …" at bounding box center [731, 484] width 1216 height 584
click at [328, 348] on div "{ "address" : "" , "address_google" : "" , "aestheticConcerns" : [ "Anatomical …" at bounding box center [731, 484] width 1216 height 584
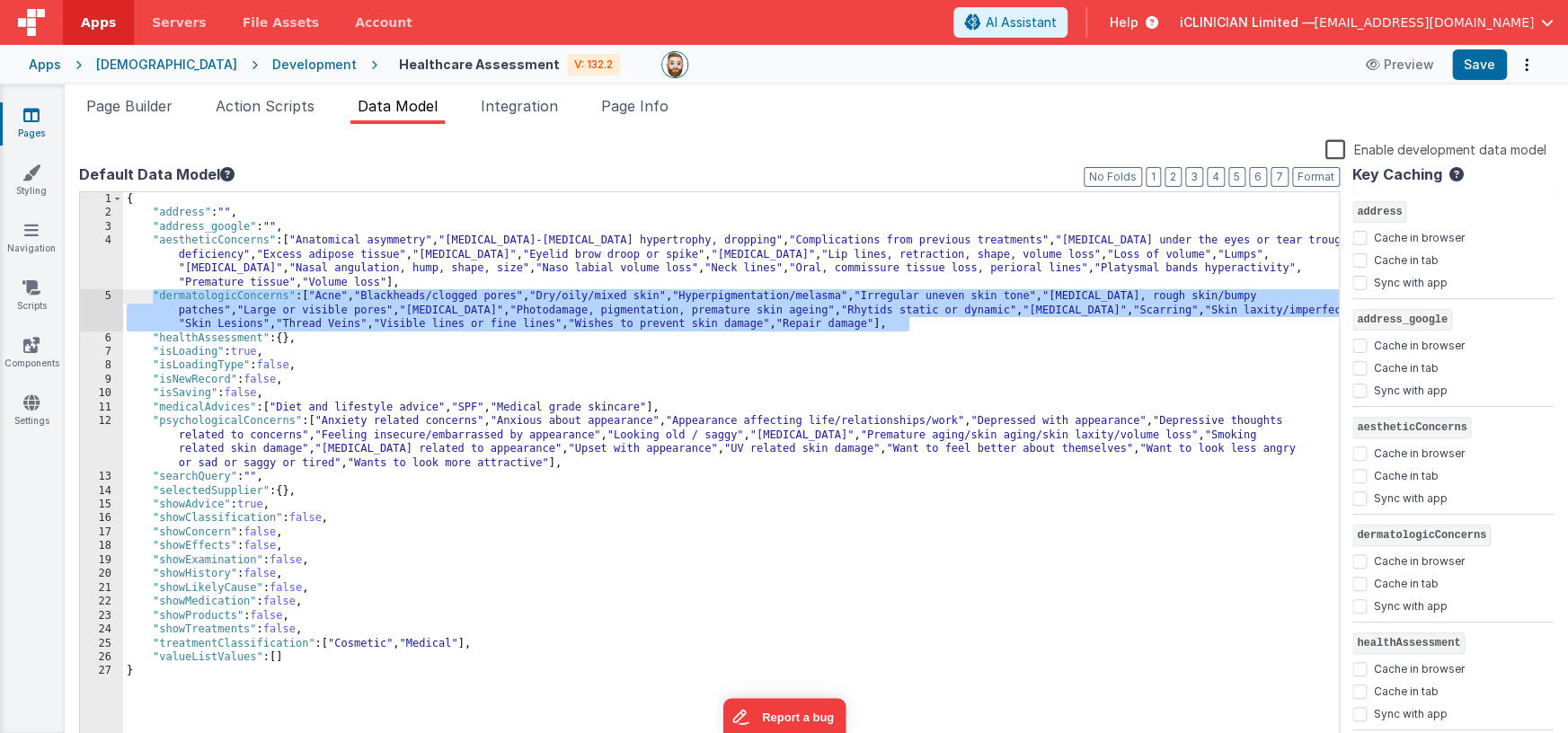
drag, startPoint x: 917, startPoint y: 325, endPoint x: 153, endPoint y: 295, distance: 764.6
click at [153, 295] on div "{ "address" : "" , "address_google" : "" , "aestheticConcerns" : [ "Anatomical …" at bounding box center [731, 484] width 1216 height 584
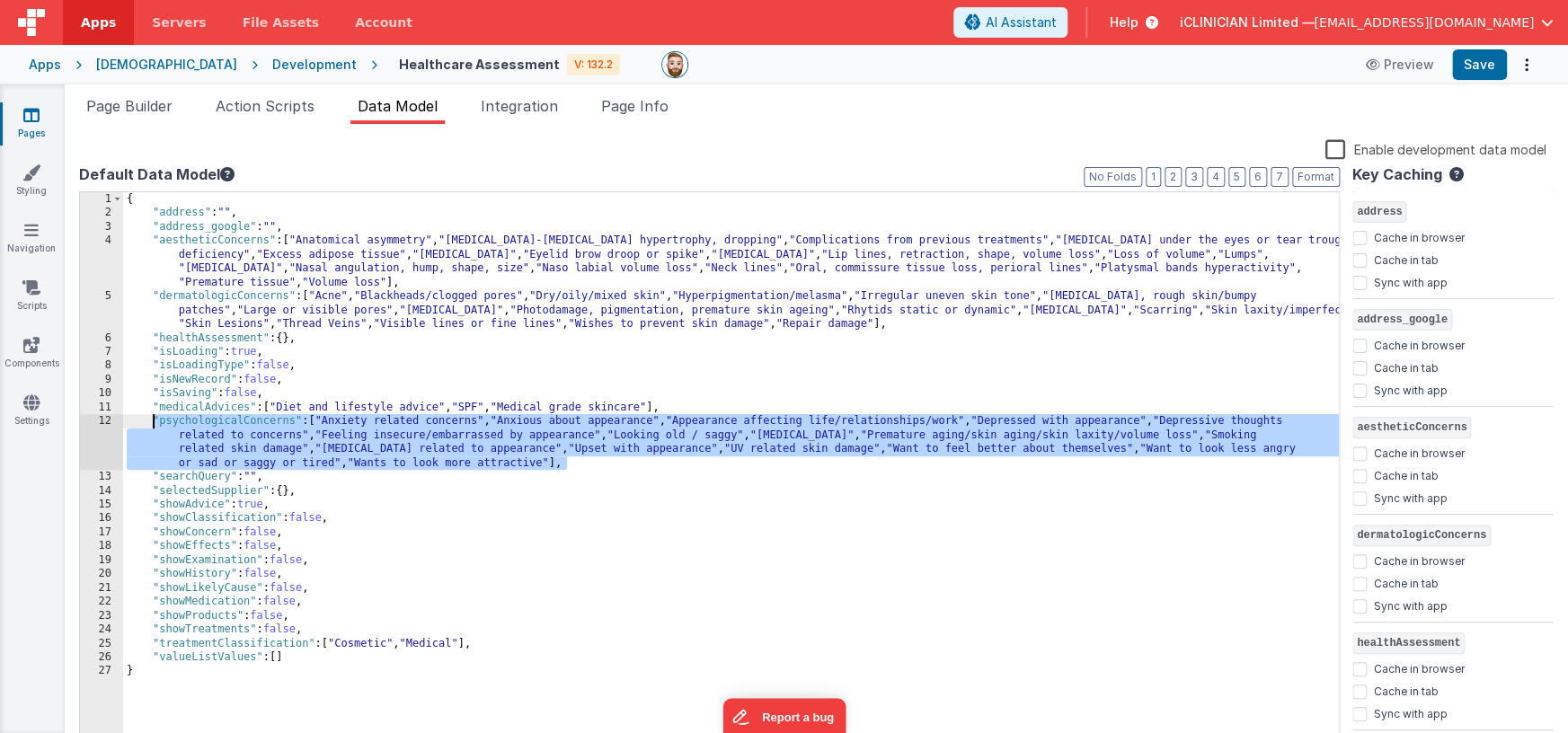
drag, startPoint x: 588, startPoint y: 465, endPoint x: 151, endPoint y: 421, distance: 439.2
click at [151, 421] on div "{ "address" : "" , "address_google" : "" , "aestheticConcerns" : [ "Anatomical …" at bounding box center [731, 484] width 1216 height 584
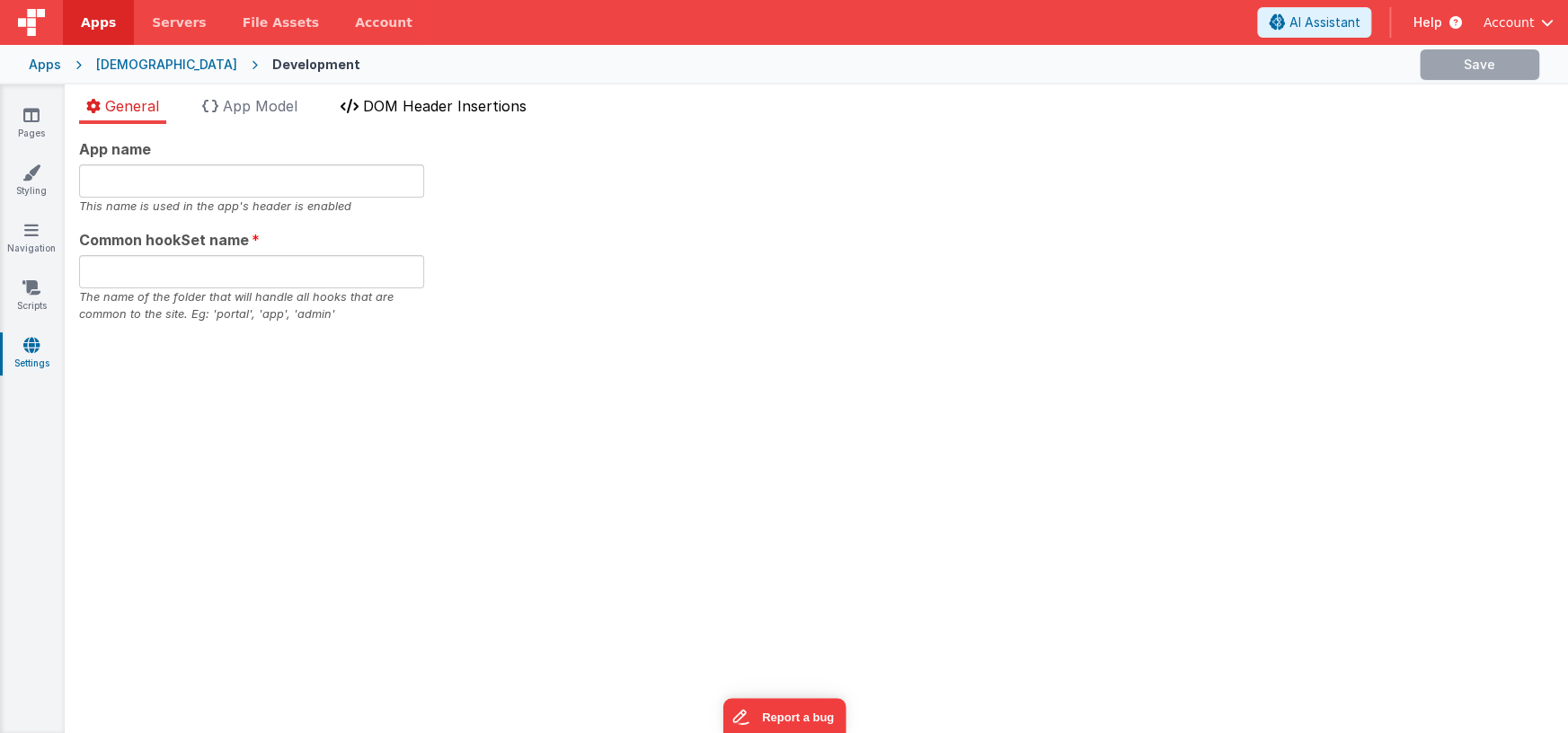
click at [413, 95] on li "DOM Header Insertions" at bounding box center [433, 110] width 200 height 29
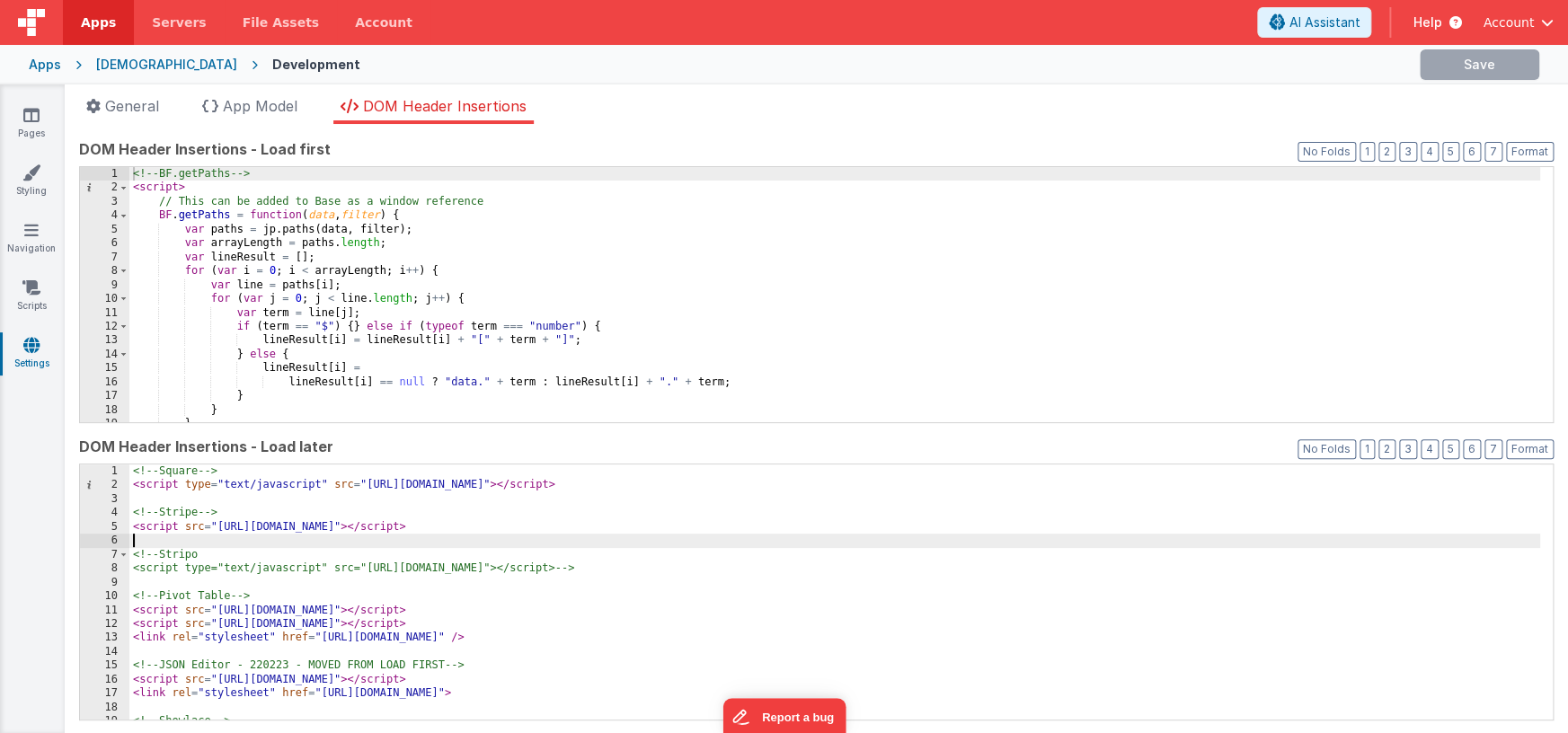
click at [480, 544] on div "<!-- Square --> < script type = "text/javascript" src = "[URL][DOMAIN_NAME]" > …" at bounding box center [835, 606] width 1411 height 283
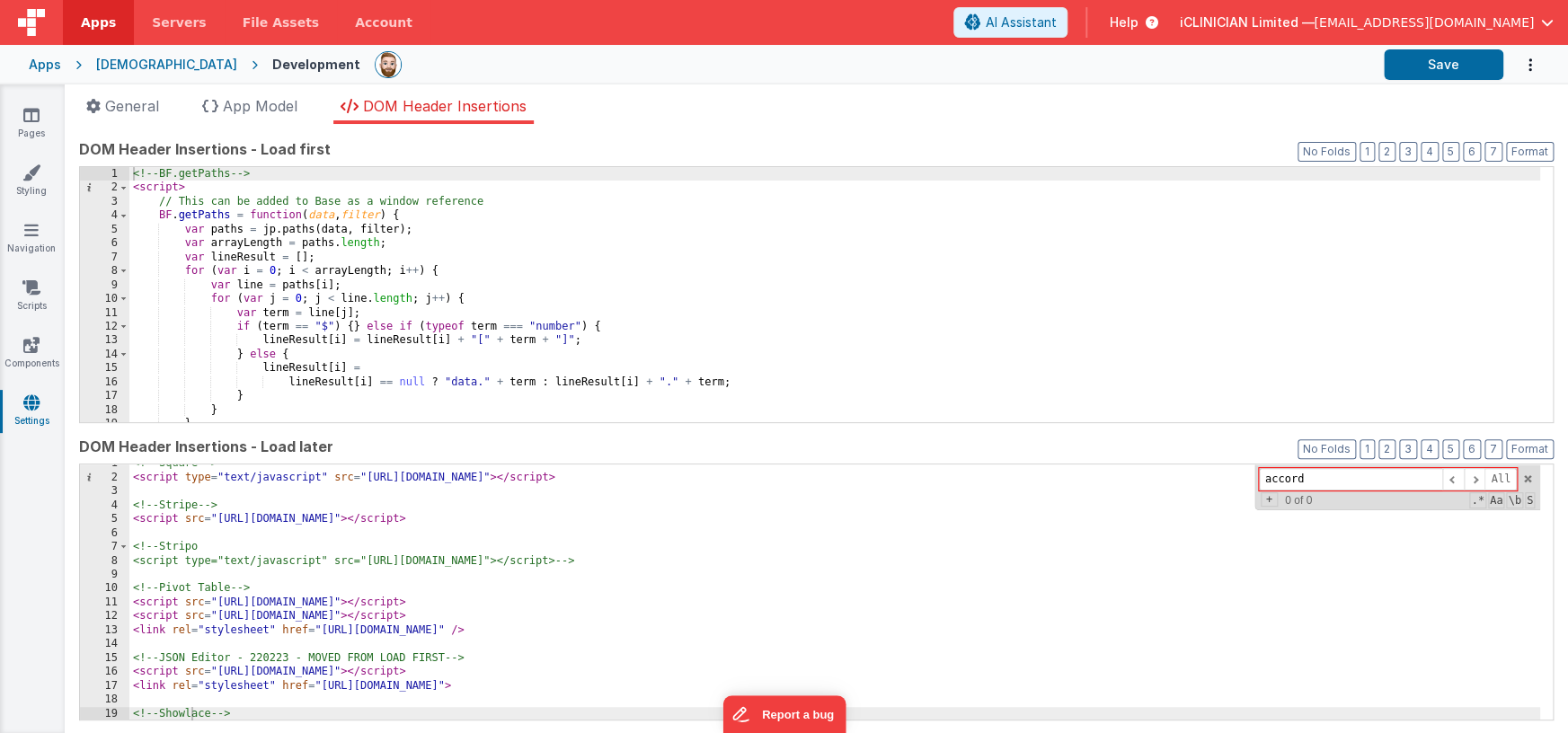
scroll to position [7, 0]
type input "accord"
click at [768, 311] on div "<!-- BF.getPaths --> < script > // This can be added to Base as a window refere…" at bounding box center [835, 309] width 1411 height 283
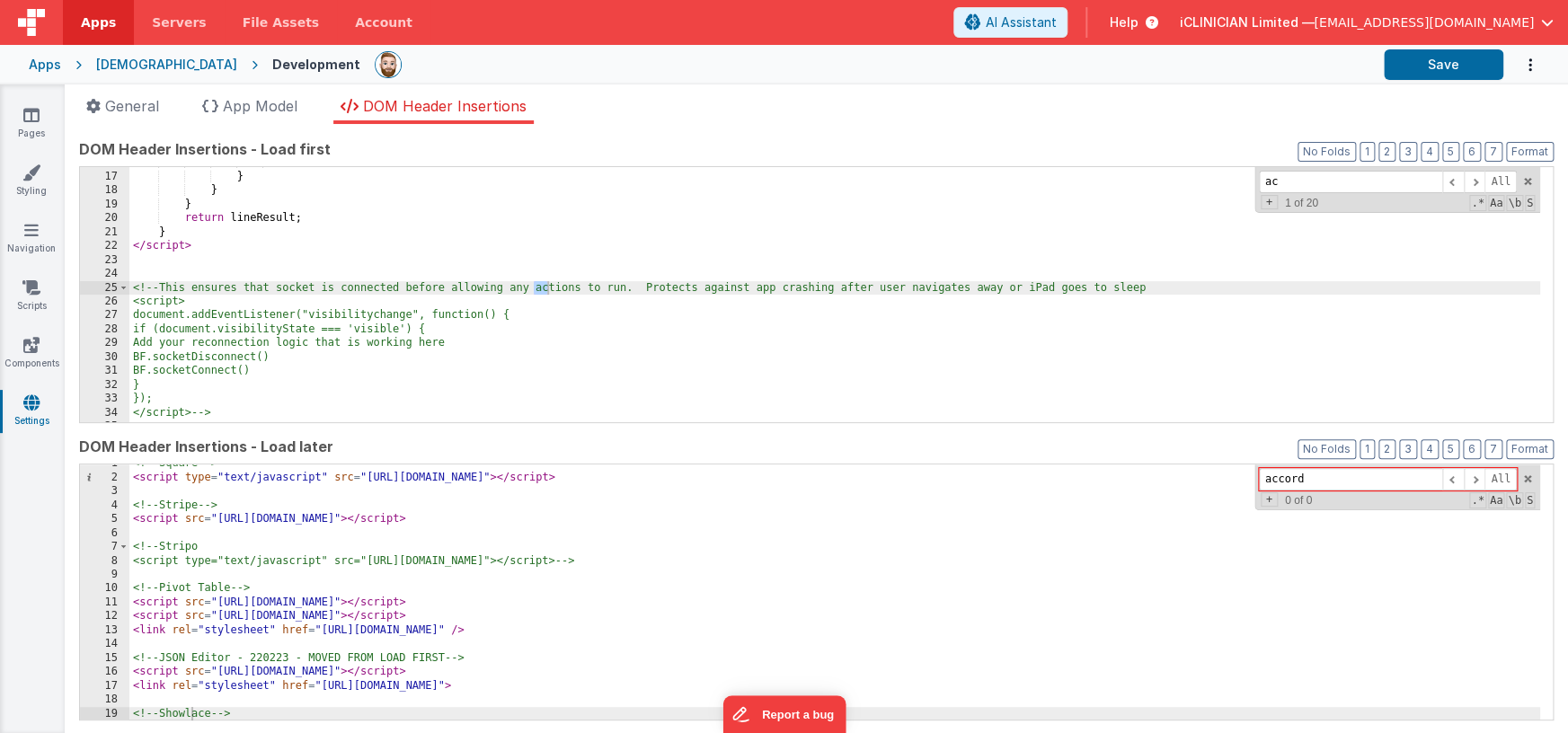
scroll to position [427, 0]
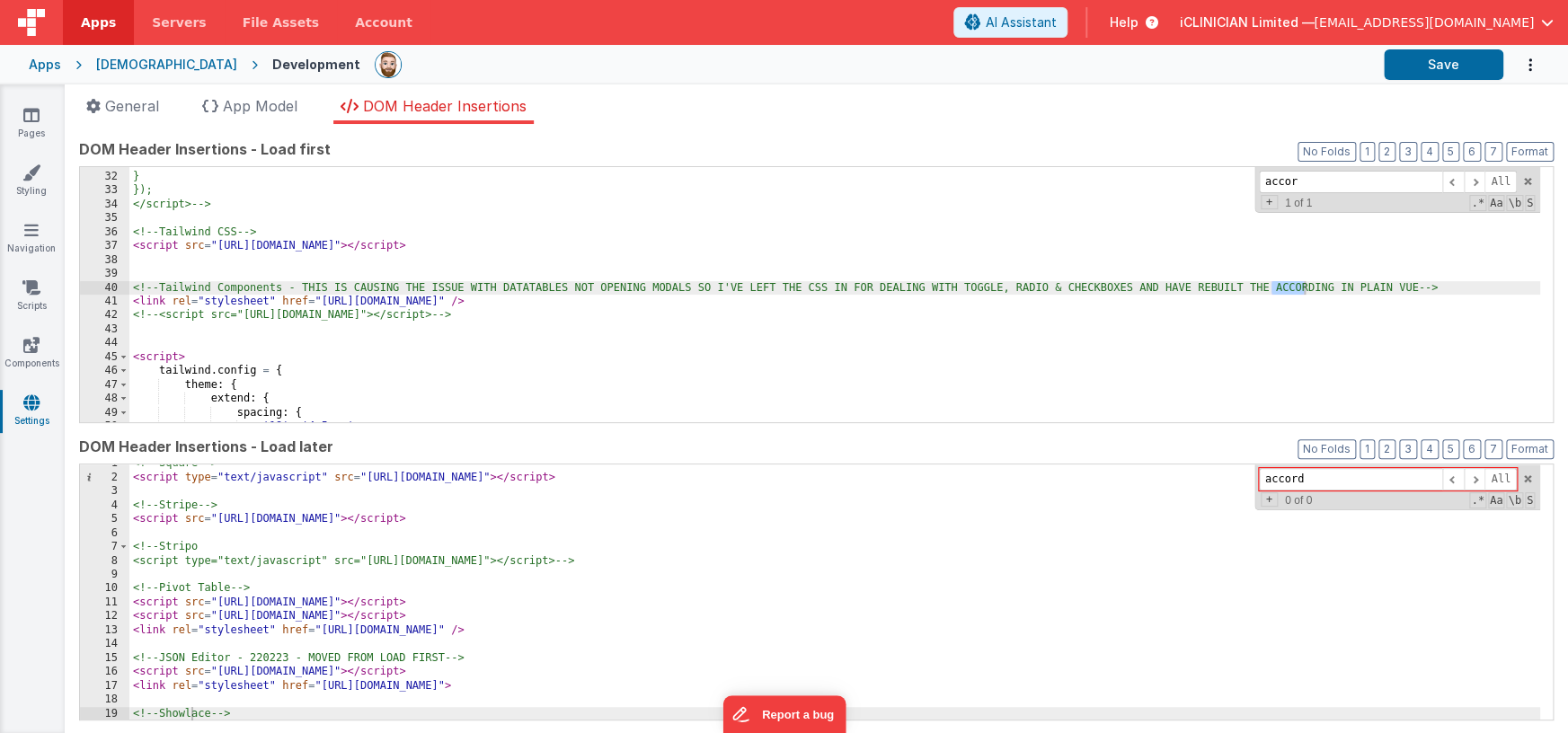
type input "accor"
drag, startPoint x: 320, startPoint y: 302, endPoint x: 729, endPoint y: 302, distance: 409.0
click at [729, 302] on div "BF.socketConnect() } }); </script> --> <!-- Tailwind CSS --> < script src = "[U…" at bounding box center [835, 297] width 1411 height 283
